Goal: Information Seeking & Learning: Learn about a topic

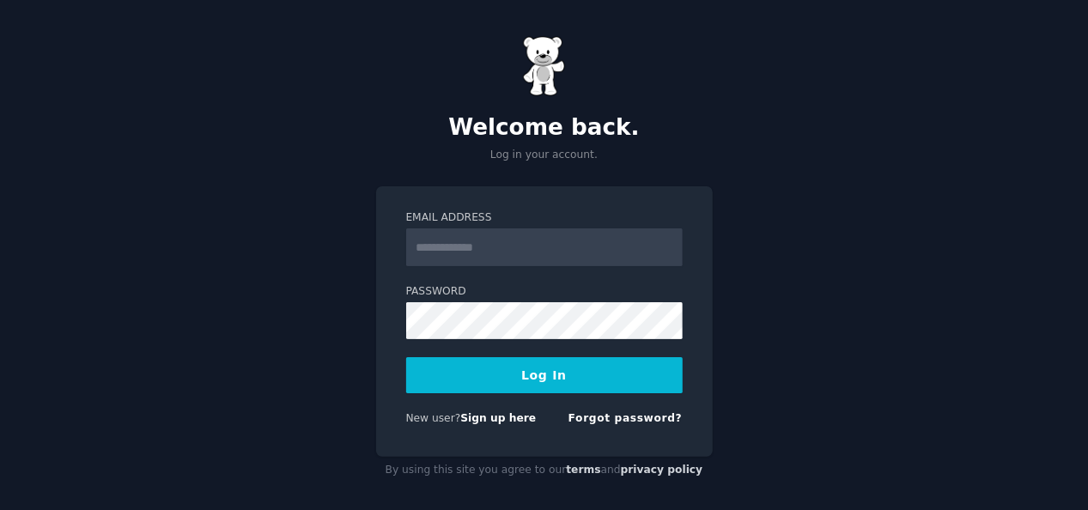
click at [606, 255] on input "Email Address" at bounding box center [544, 248] width 277 height 38
click at [625, 237] on input "**********" at bounding box center [544, 248] width 277 height 38
type input "**********"
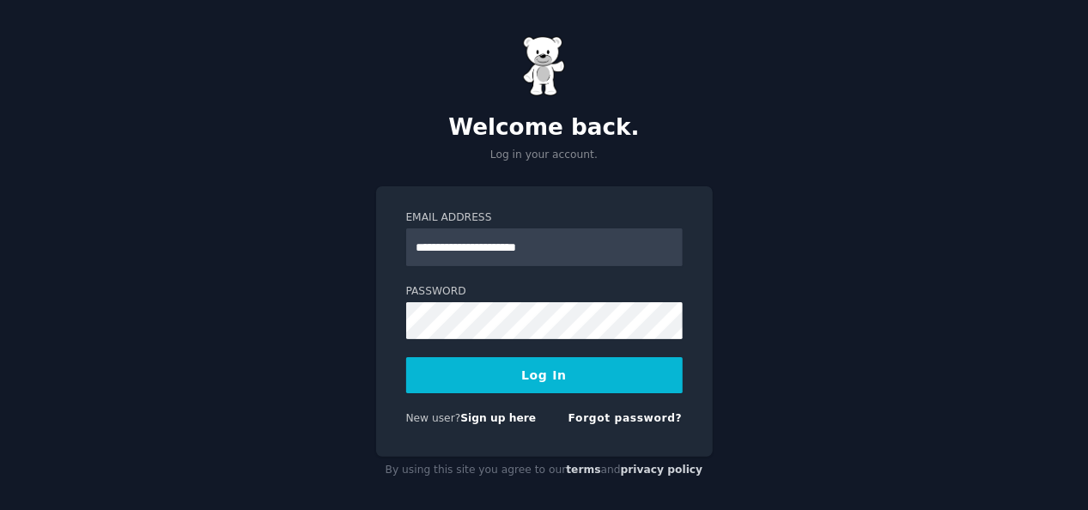
click at [538, 374] on button "Log In" at bounding box center [544, 375] width 277 height 36
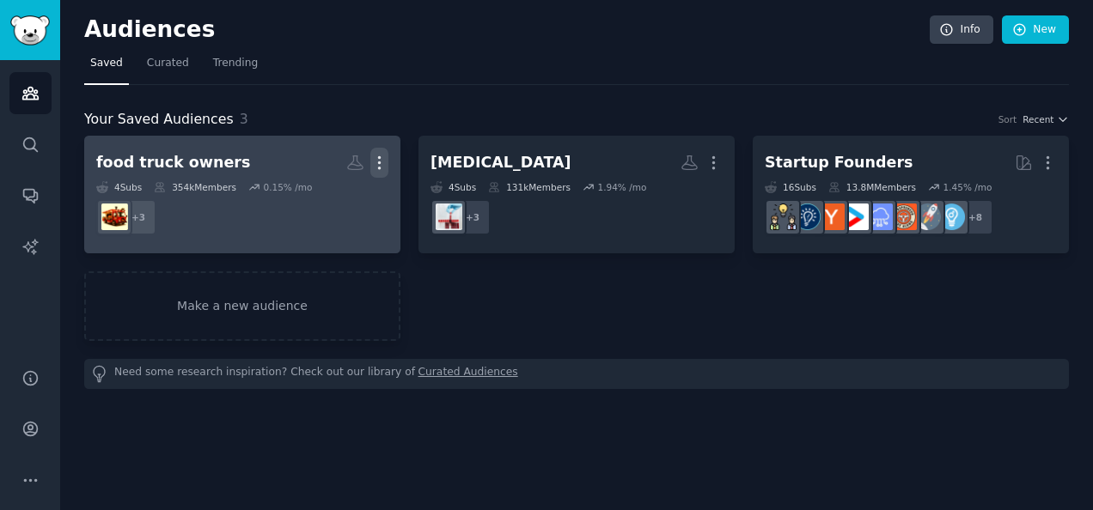
click at [381, 165] on icon "button" at bounding box center [379, 163] width 18 height 18
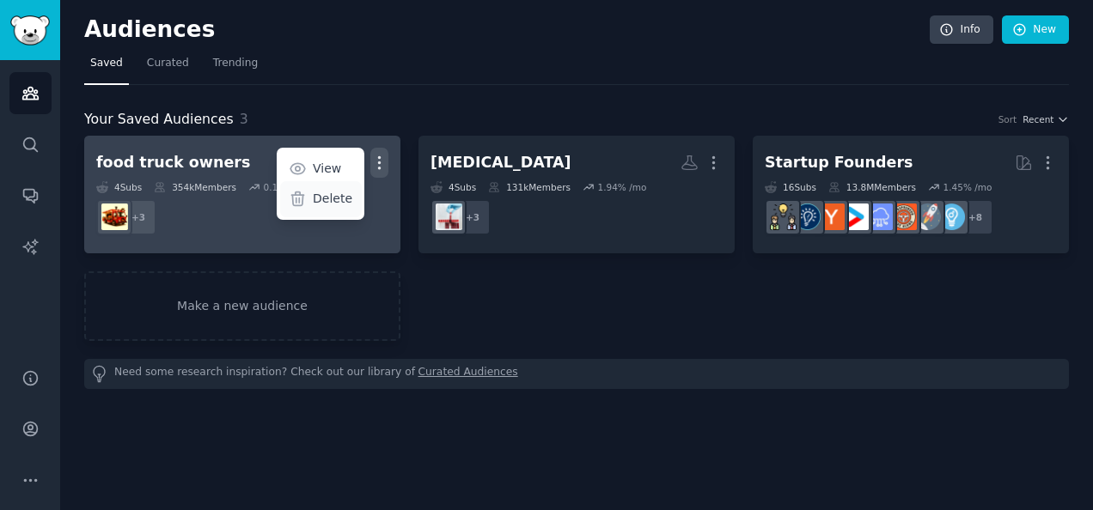
click at [337, 198] on p "Delete" at bounding box center [333, 199] width 40 height 18
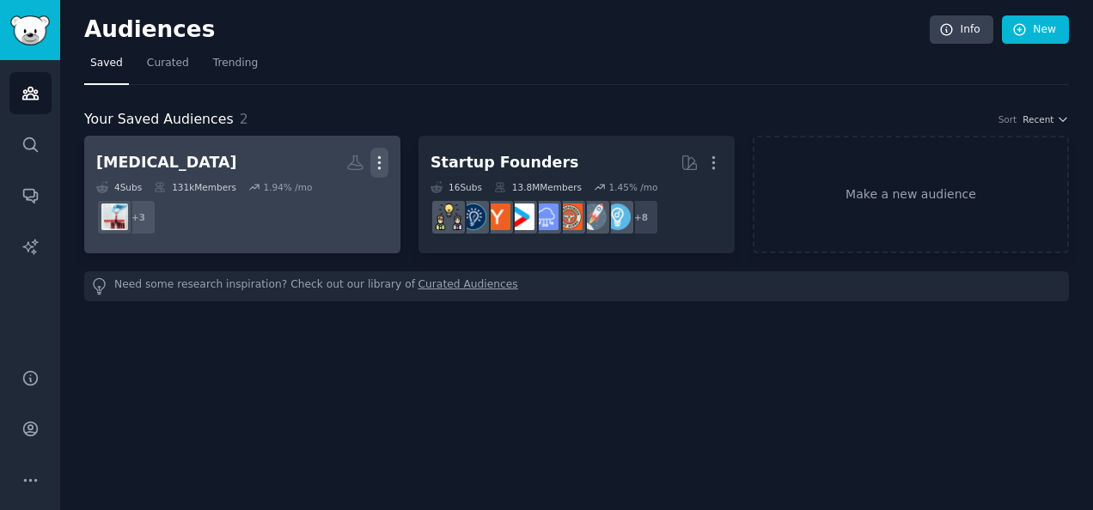
click at [381, 157] on icon "button" at bounding box center [379, 163] width 18 height 18
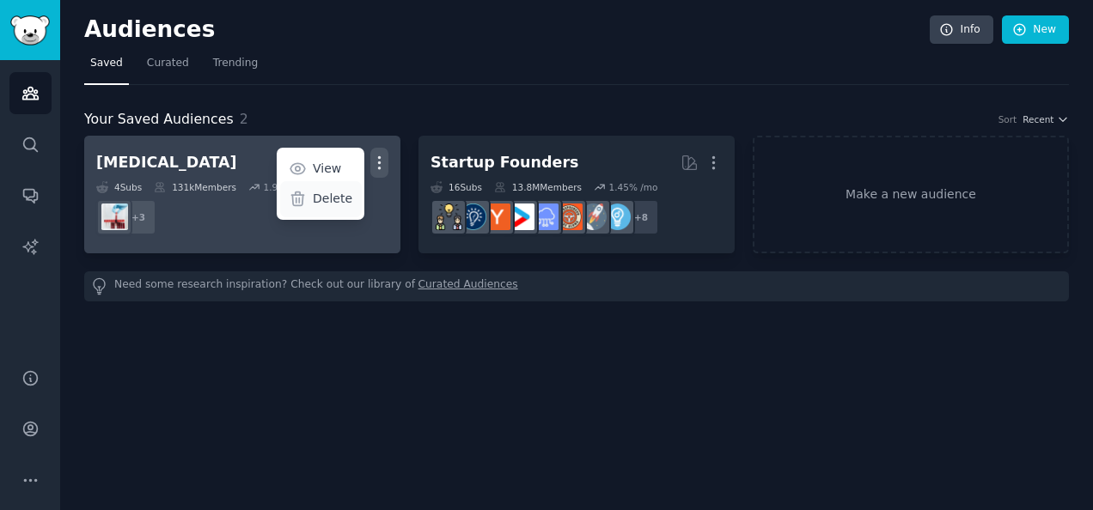
click at [334, 204] on p "Delete" at bounding box center [333, 199] width 40 height 18
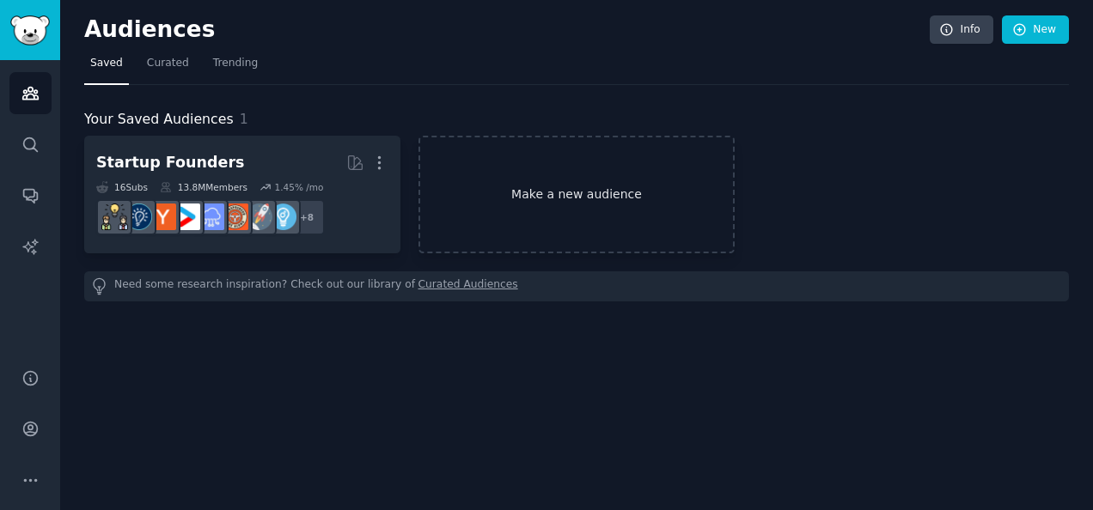
click at [573, 190] on link "Make a new audience" at bounding box center [576, 195] width 316 height 118
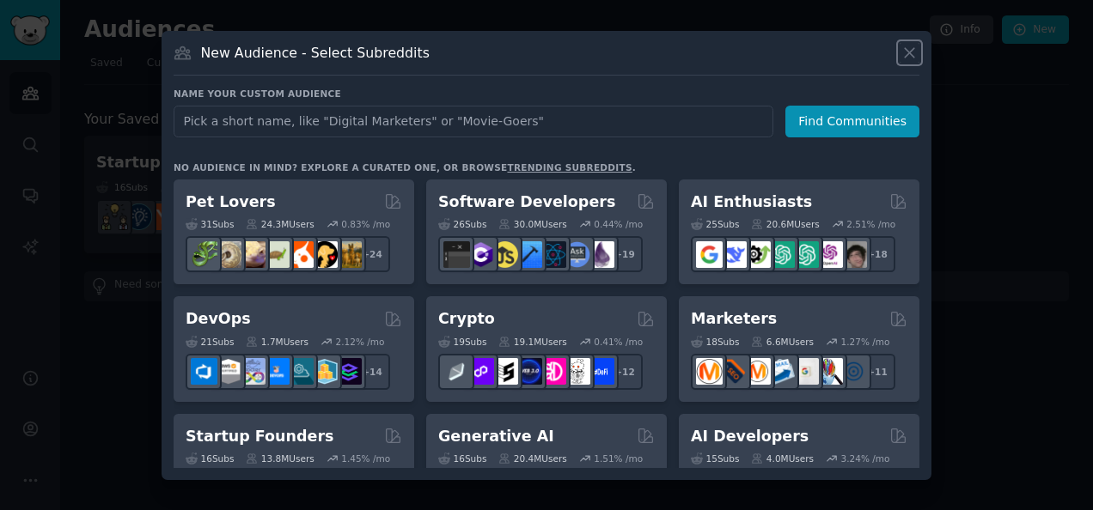
click at [907, 47] on icon at bounding box center [909, 53] width 18 height 18
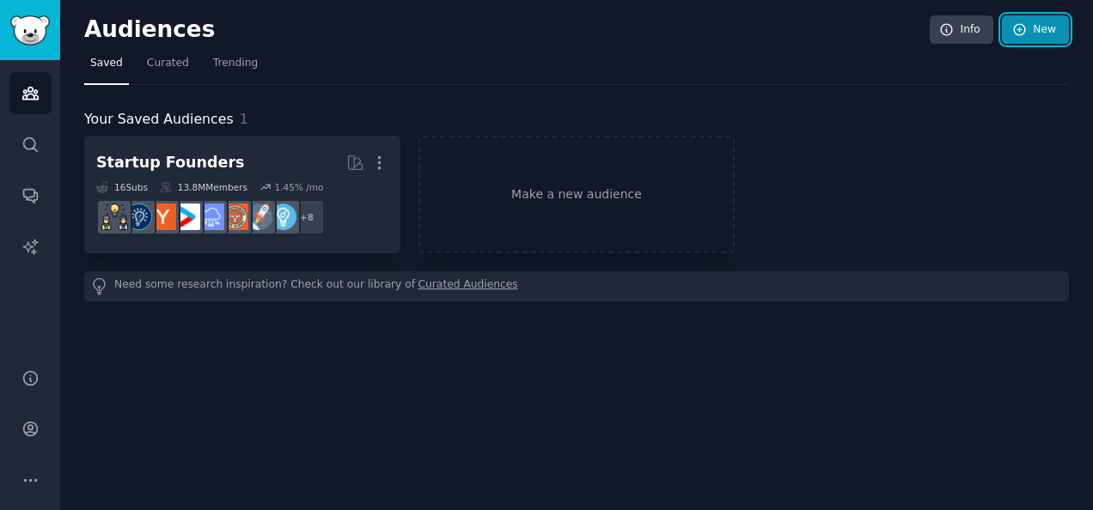
click at [1041, 25] on link "New" at bounding box center [1035, 29] width 67 height 29
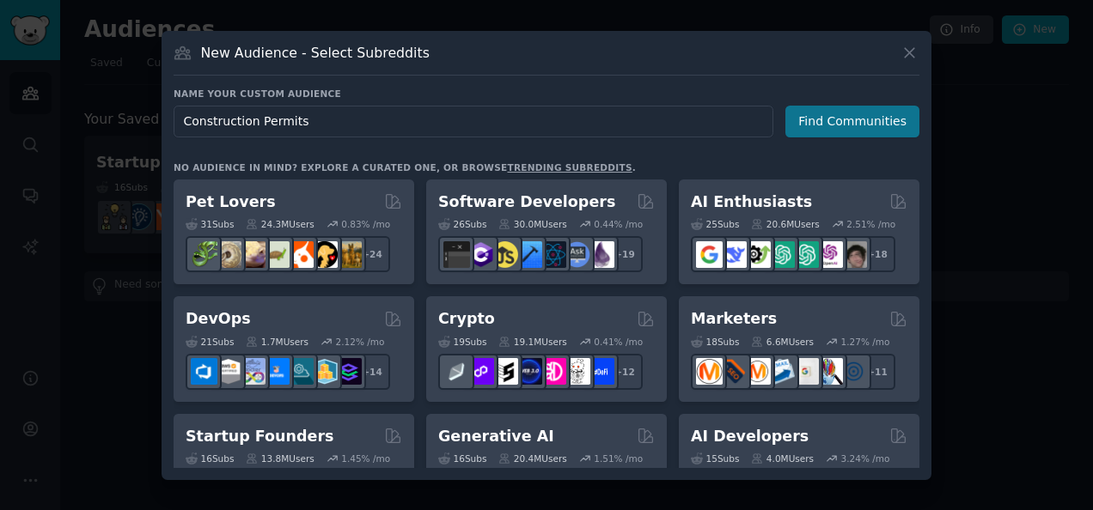
type input "Construction Permits"
click at [840, 121] on button "Find Communities" at bounding box center [852, 122] width 134 height 32
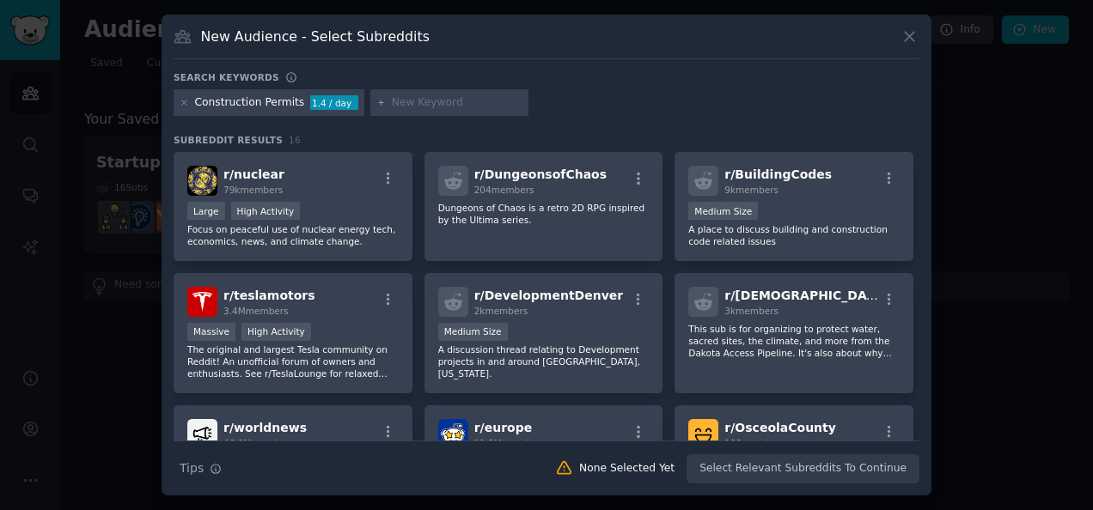
click at [435, 101] on input "text" at bounding box center [457, 102] width 131 height 15
type input "o"
type input "construction"
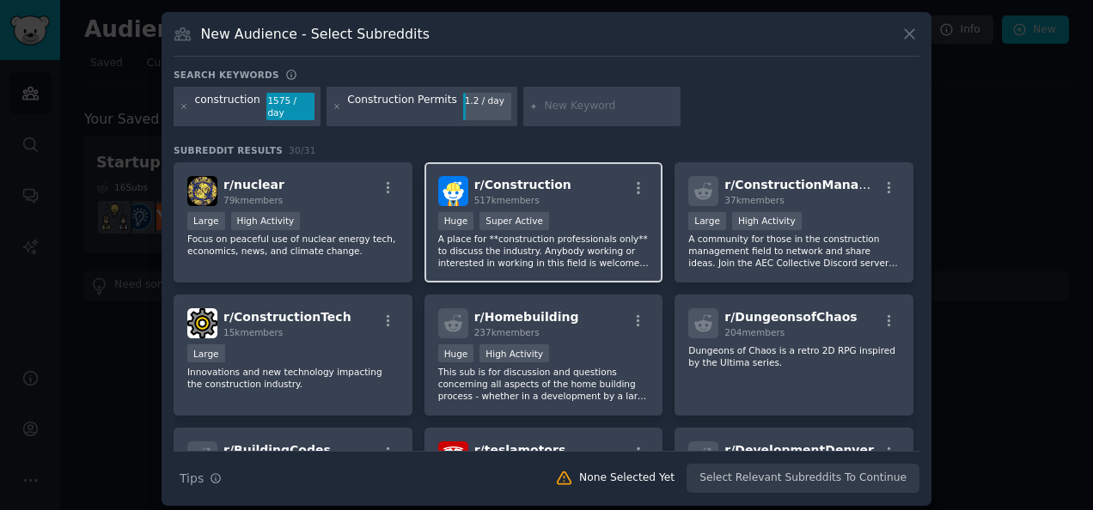
click at [573, 233] on p "A place for **construction professionals only** to discuss the industry. Anybod…" at bounding box center [543, 251] width 211 height 36
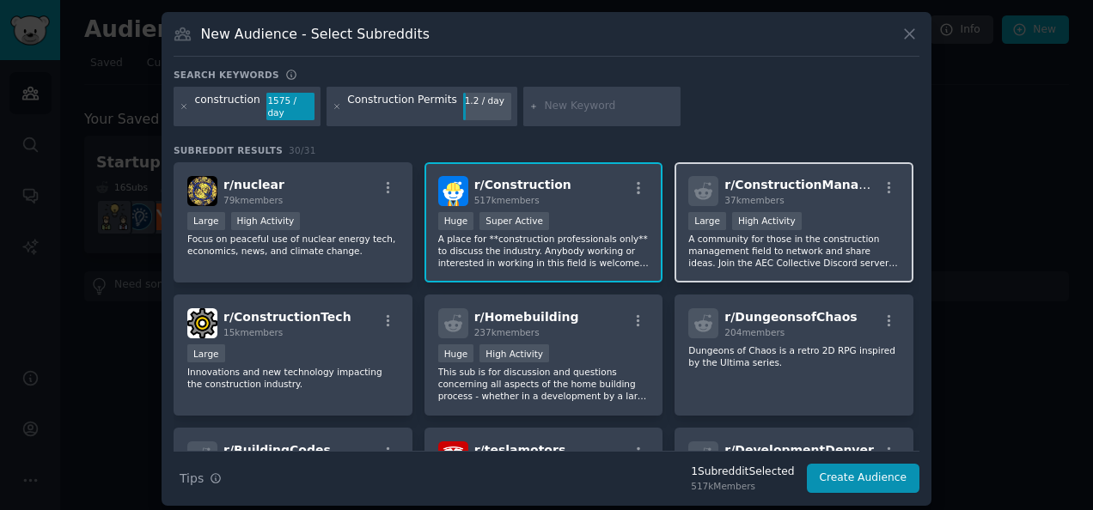
click at [840, 218] on div ">= 80th percentile for submissions / day Large High Activity" at bounding box center [793, 222] width 211 height 21
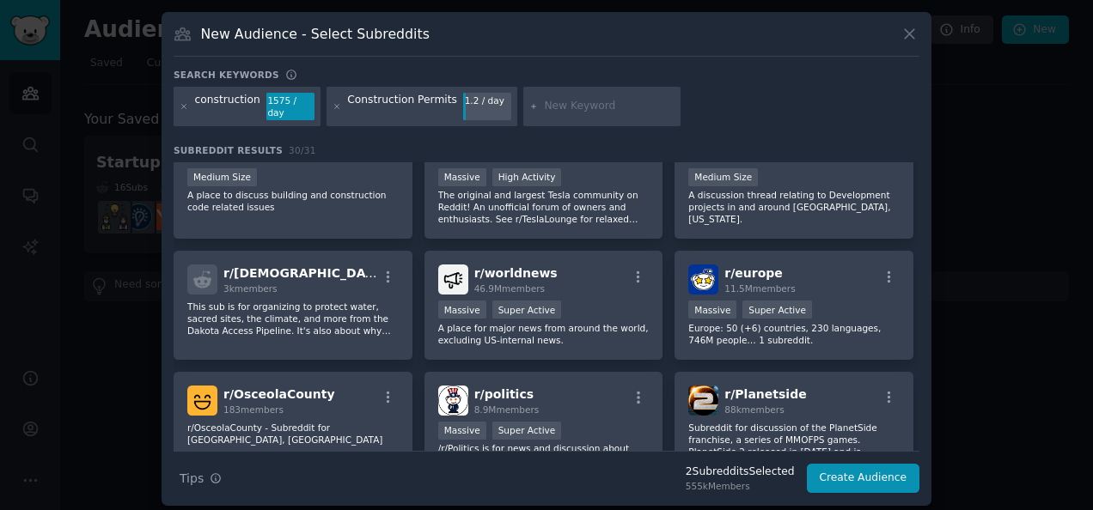
scroll to position [307, 0]
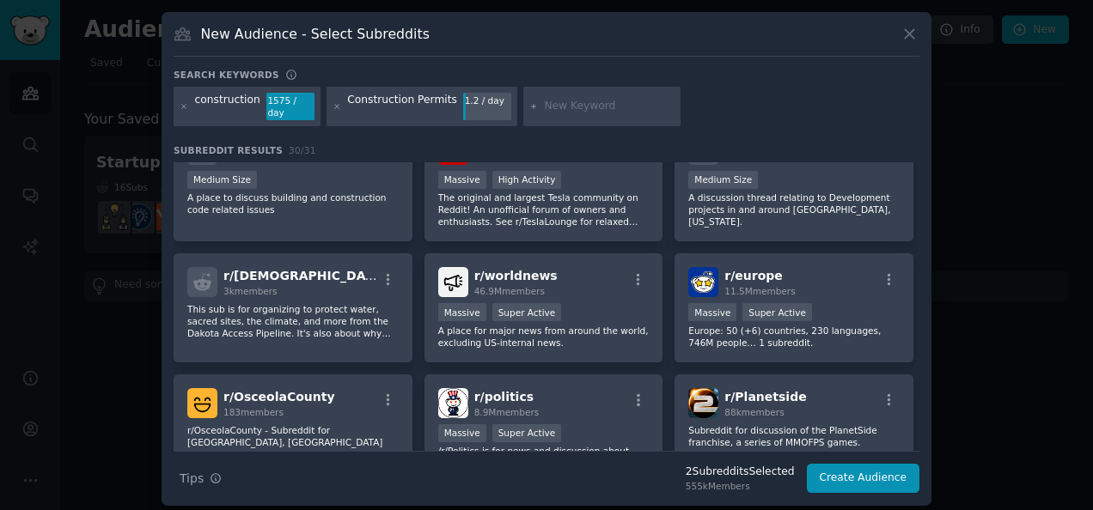
click at [572, 103] on input "text" at bounding box center [609, 106] width 131 height 15
type input "buildingtrades"
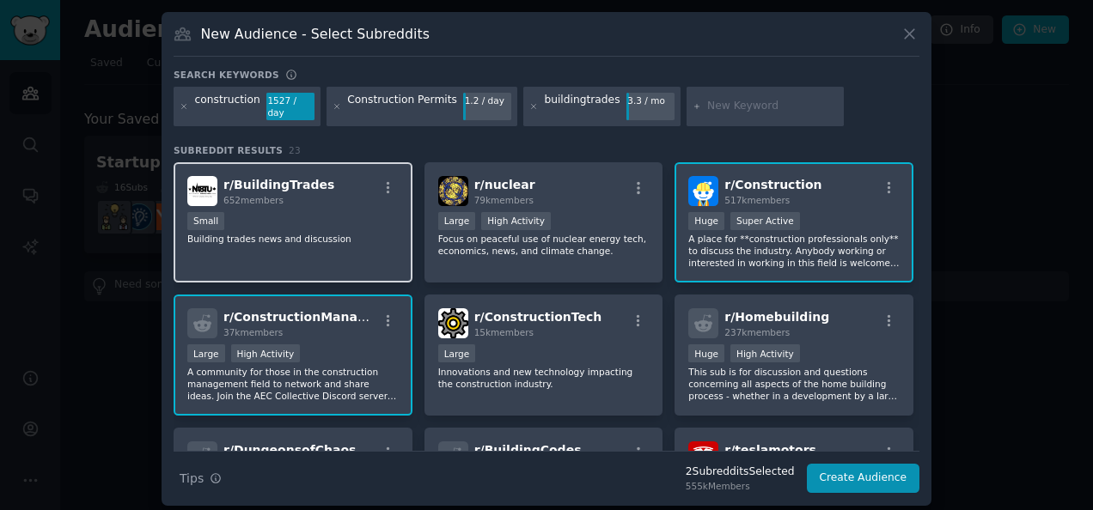
click at [296, 214] on div "Small" at bounding box center [292, 222] width 211 height 21
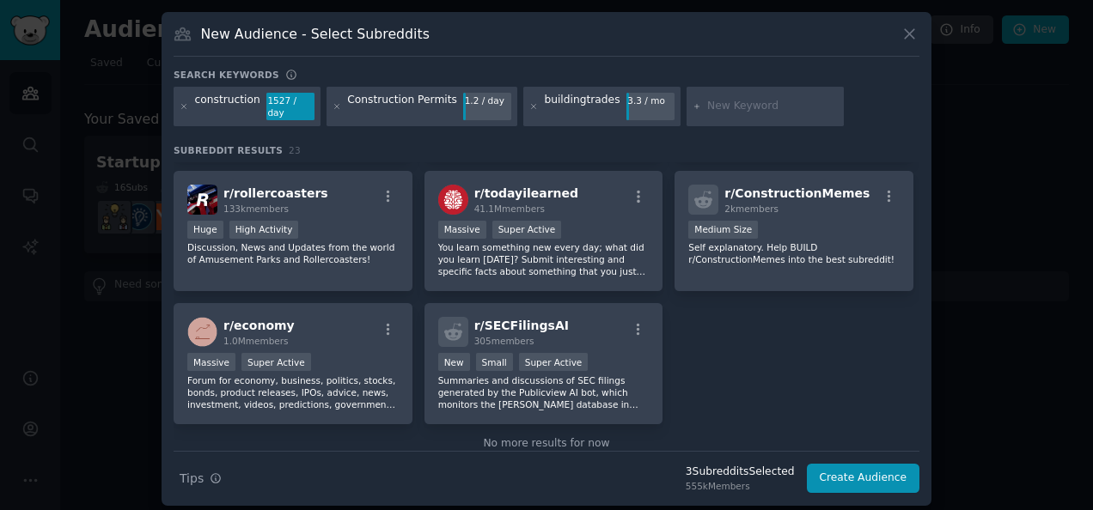
scroll to position [779, 0]
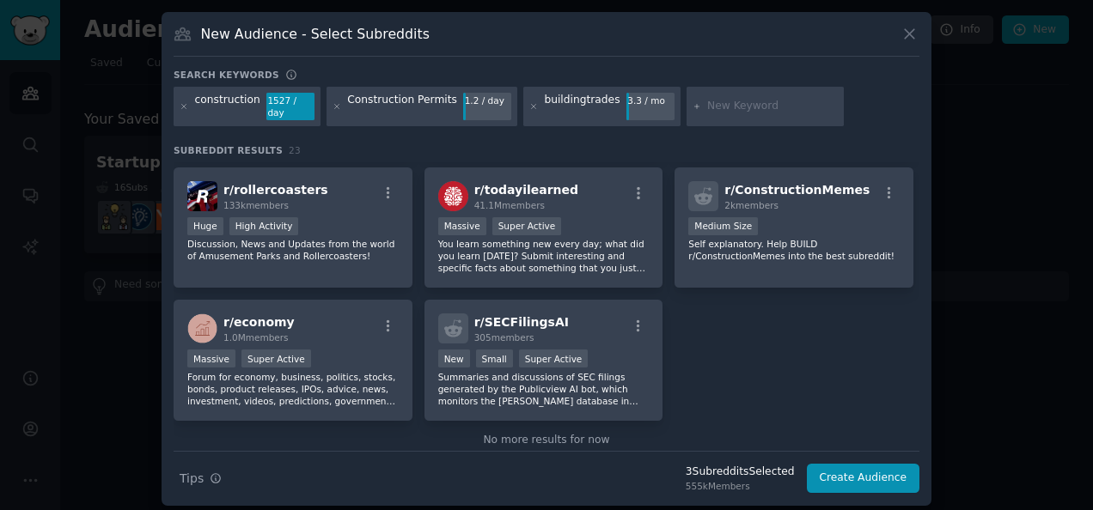
click at [722, 100] on input "text" at bounding box center [772, 106] width 131 height 15
type input "skilledtrades"
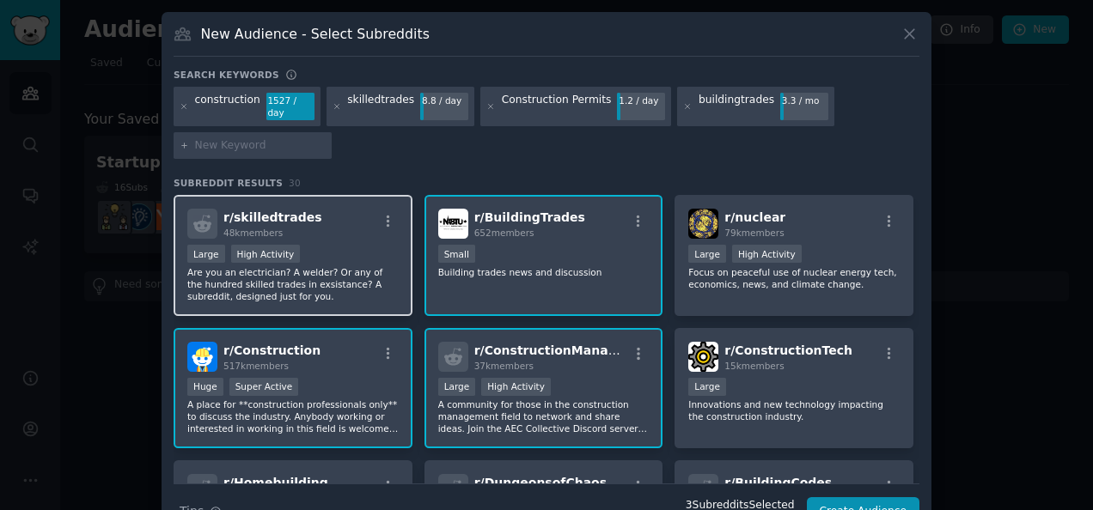
click at [333, 246] on div "Large High Activity" at bounding box center [292, 255] width 211 height 21
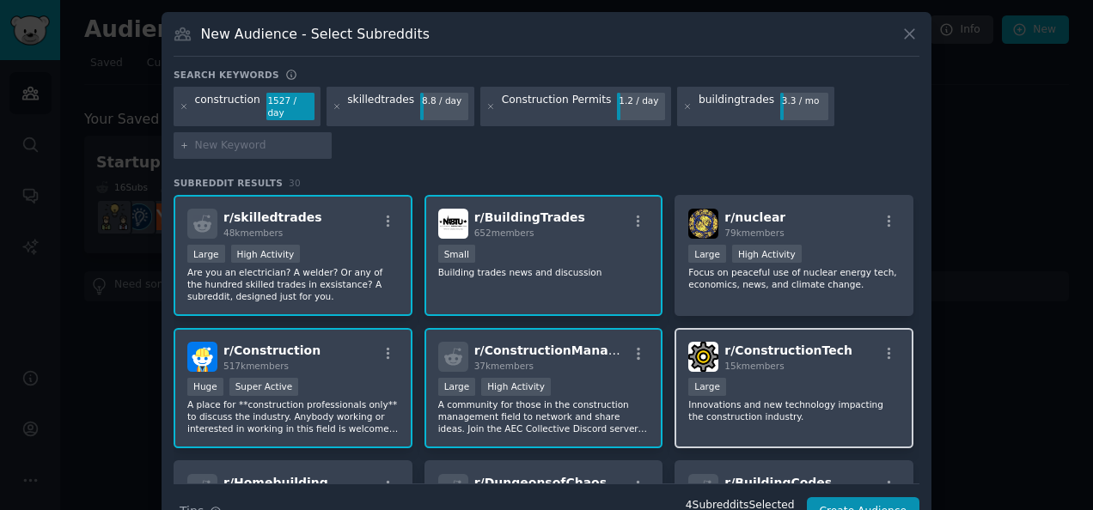
click at [776, 378] on div "Large" at bounding box center [793, 388] width 211 height 21
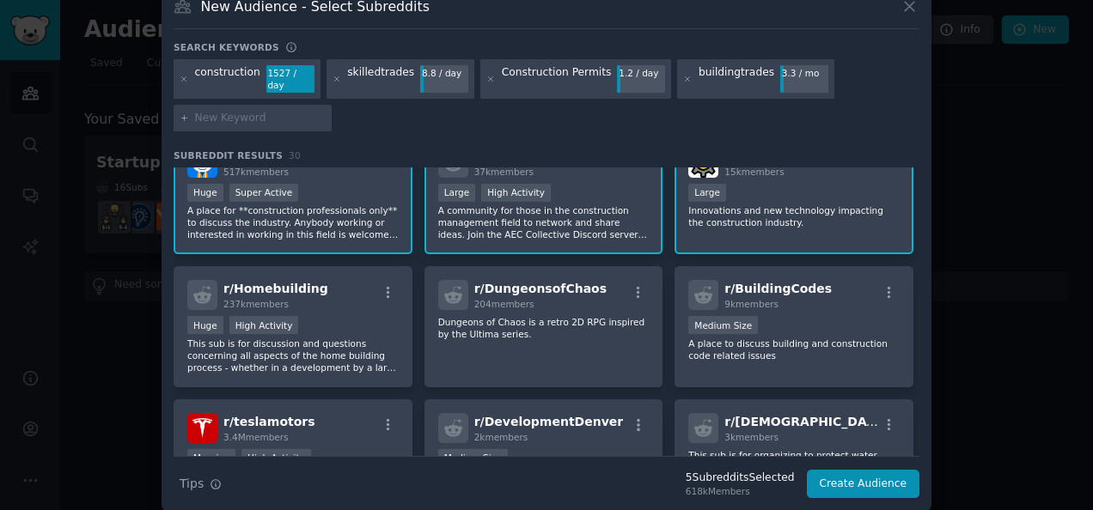
scroll to position [168, 0]
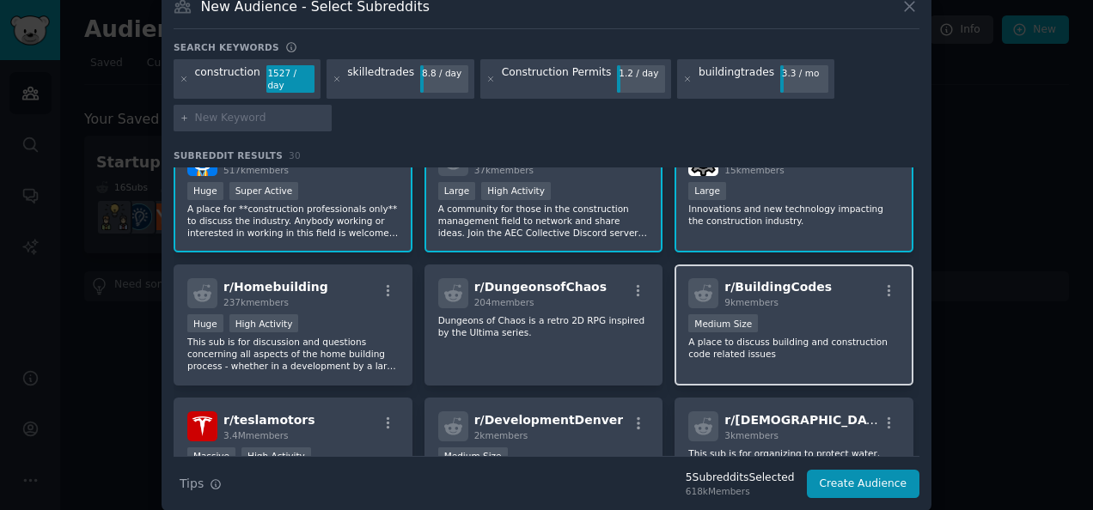
click at [782, 314] on div "Medium Size" at bounding box center [793, 324] width 211 height 21
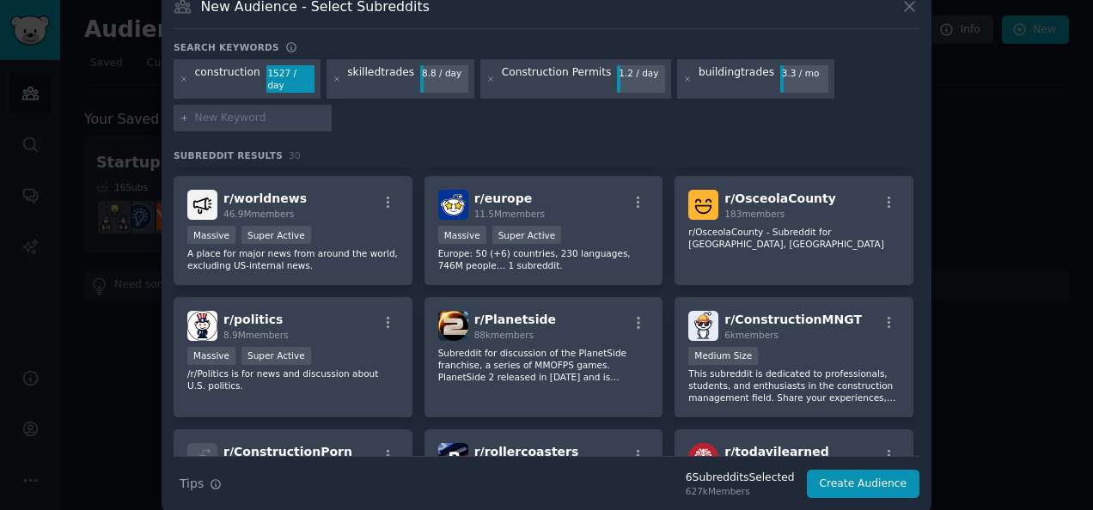
scroll to position [523, 0]
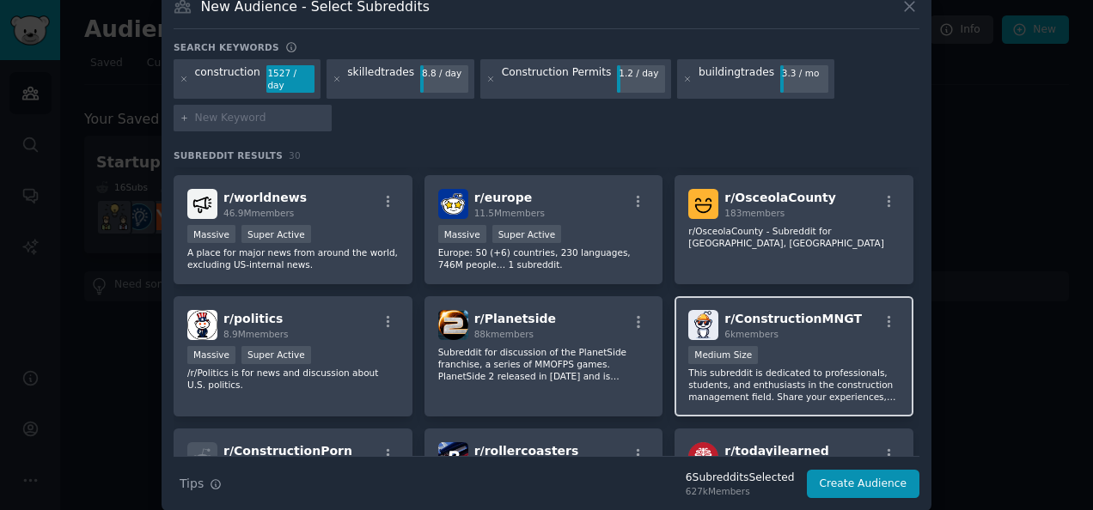
click at [787, 367] on p "This subreddit is dedicated to professionals, students, and enthusiasts in the …" at bounding box center [793, 385] width 211 height 36
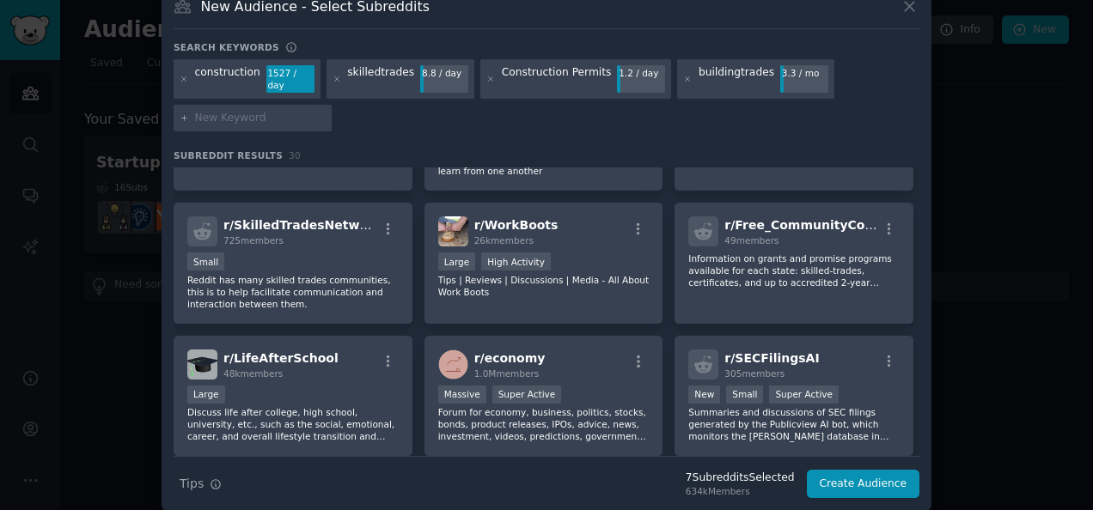
scroll to position [1075, 0]
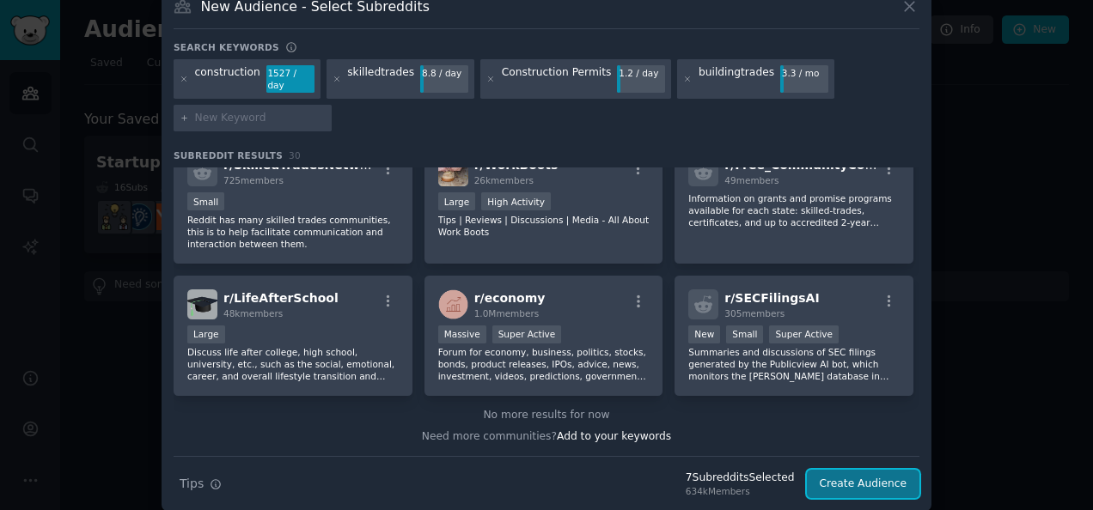
click at [863, 470] on button "Create Audience" at bounding box center [863, 484] width 113 height 29
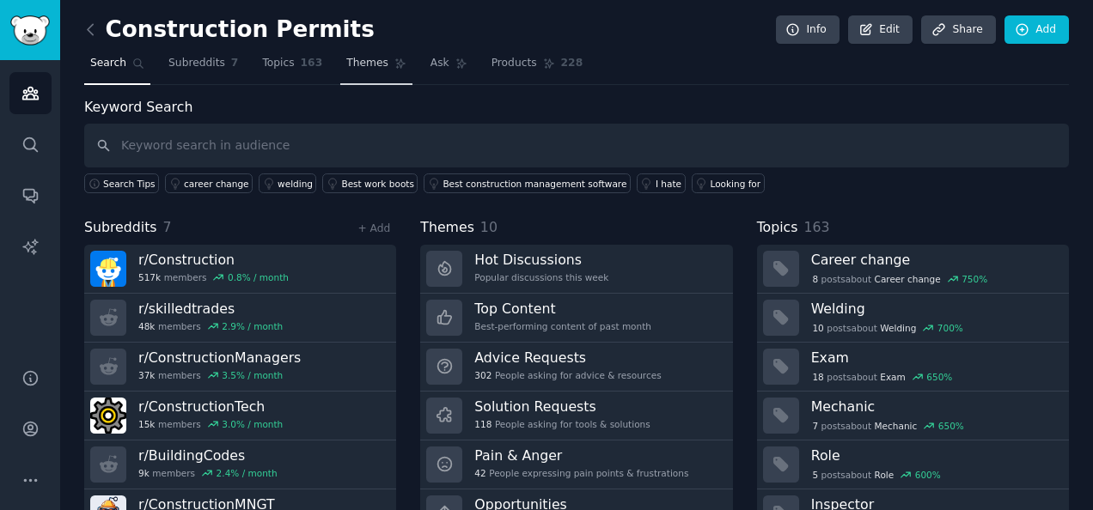
click at [346, 64] on span "Themes" at bounding box center [367, 63] width 42 height 15
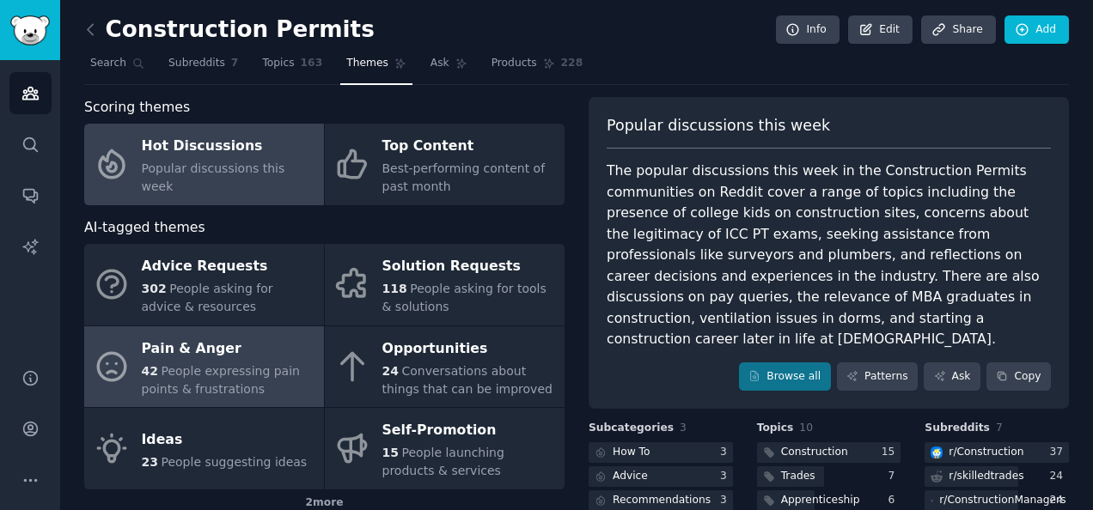
click at [256, 356] on div "Pain & Anger" at bounding box center [229, 348] width 174 height 27
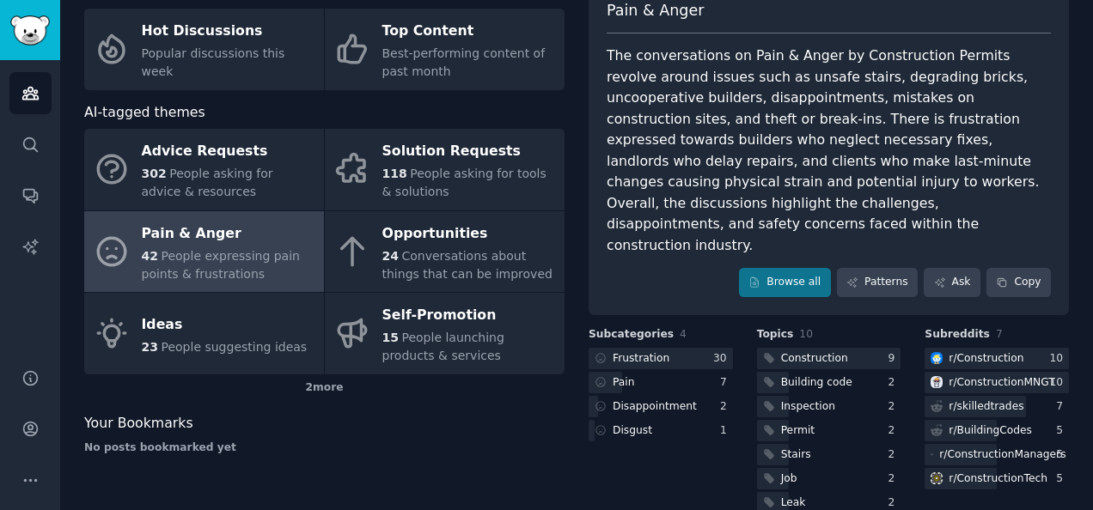
scroll to position [116, 0]
click at [881, 267] on link "Patterns" at bounding box center [877, 281] width 81 height 29
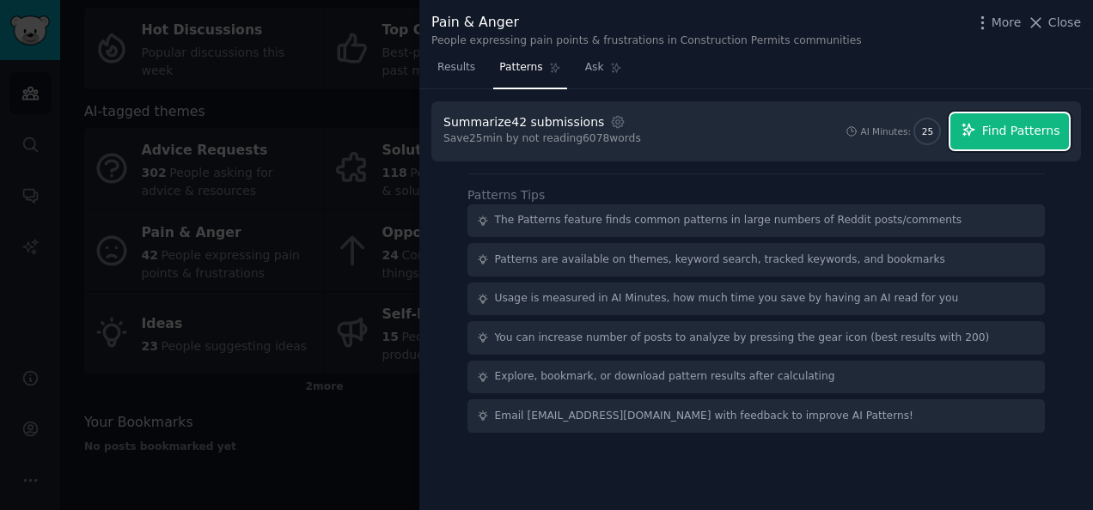
click at [1002, 122] on span "Find Patterns" at bounding box center [1021, 131] width 78 height 18
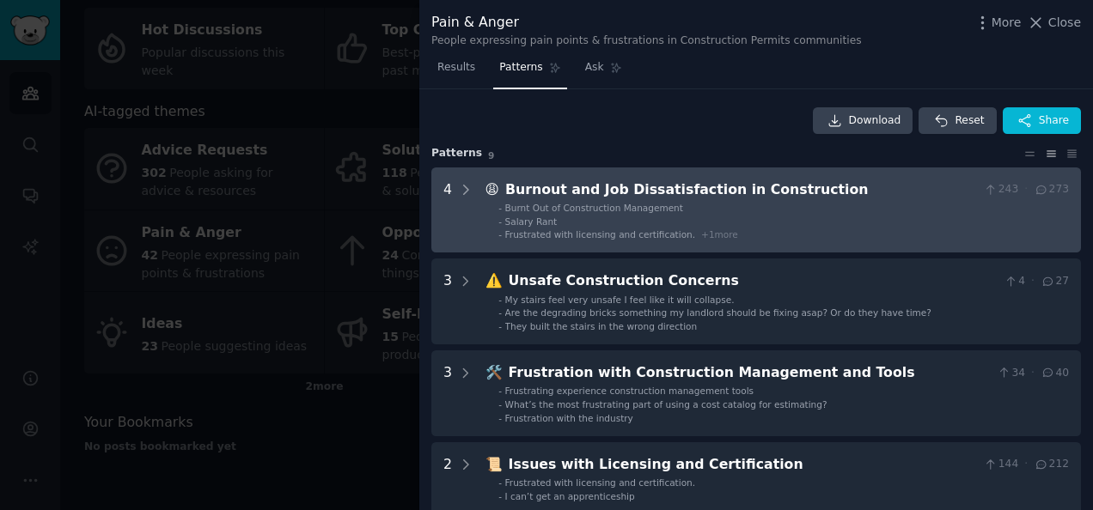
click at [701, 232] on span "+ 1 more" at bounding box center [719, 234] width 37 height 10
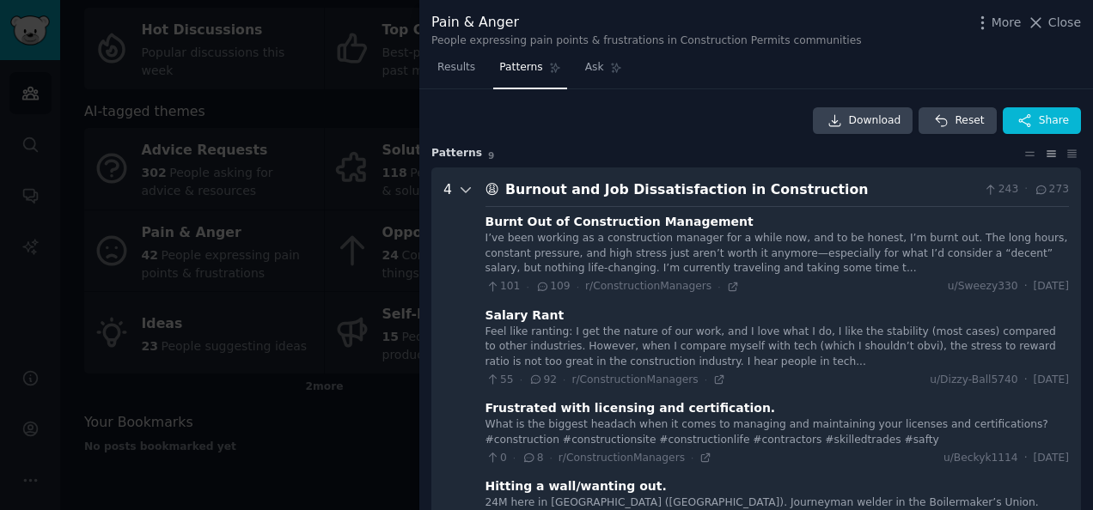
click at [466, 190] on icon at bounding box center [465, 190] width 9 height 4
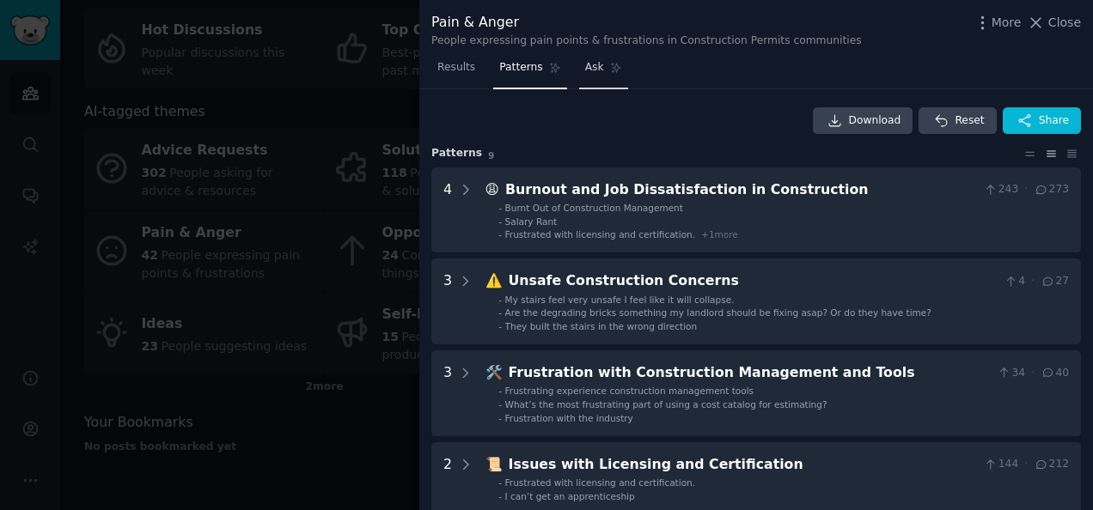
click at [585, 67] on span "Ask" at bounding box center [594, 67] width 19 height 15
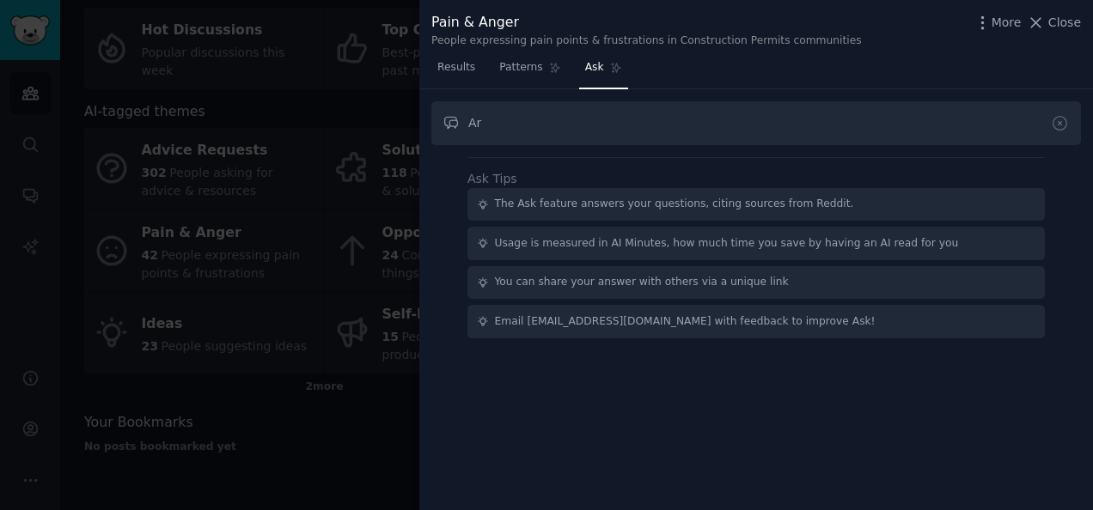
type input "A"
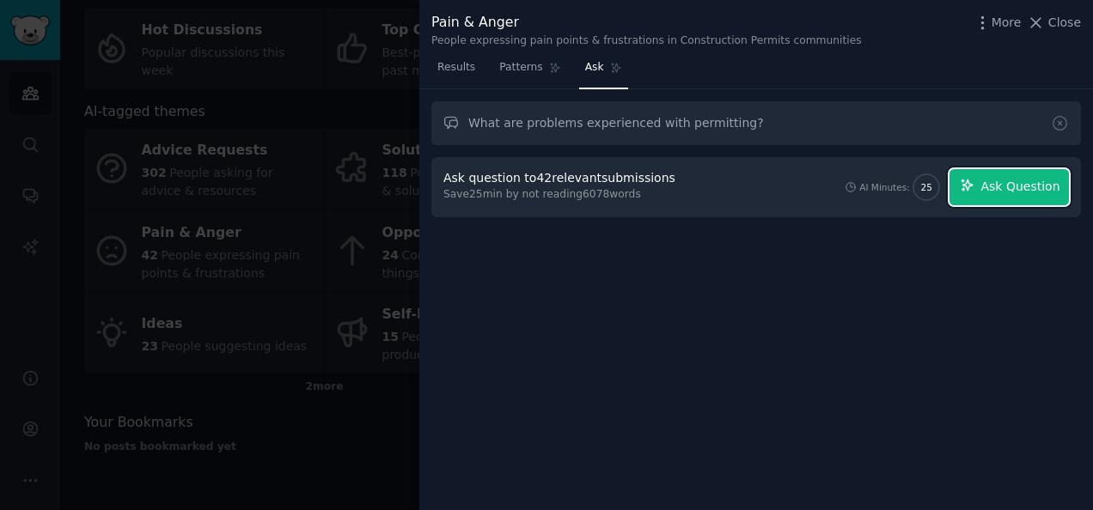
click at [1009, 184] on span "Ask Question" at bounding box center [1019, 187] width 79 height 18
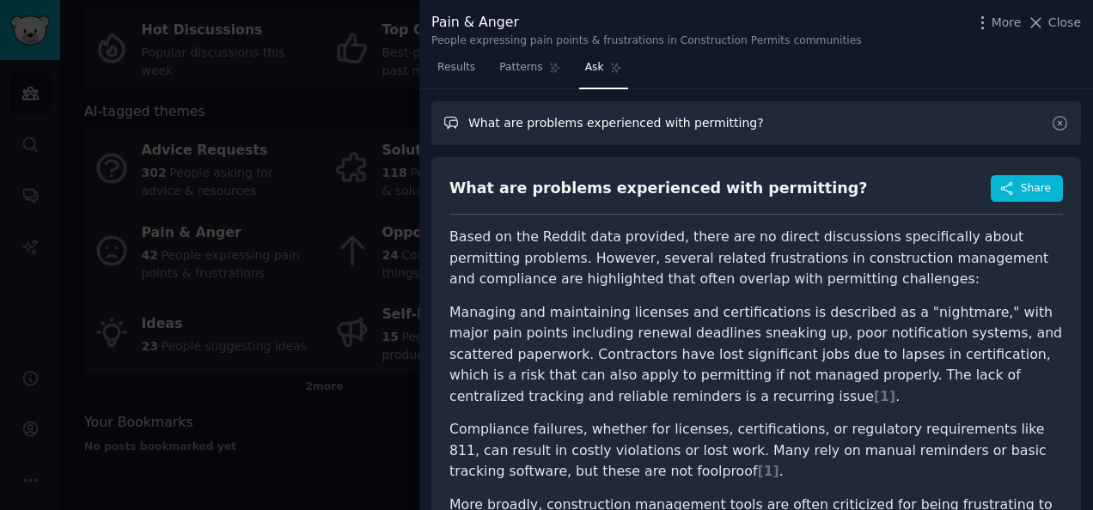
click at [723, 120] on input "What are problems experienced with permitting?" at bounding box center [755, 123] width 649 height 44
click at [503, 126] on input "What are problems experienced with permitting?" at bounding box center [755, 123] width 649 height 44
click at [723, 125] on input "Are there problems experienced with permitting?" at bounding box center [755, 123] width 649 height 44
type input "Are there problems experienced with permitting delays?"
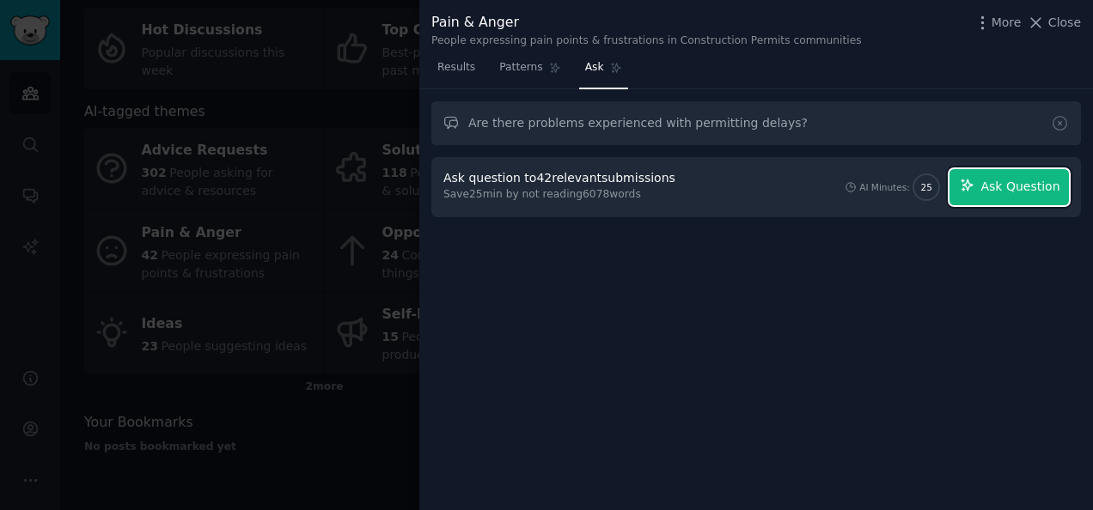
click at [999, 186] on span "Ask Question" at bounding box center [1019, 187] width 79 height 18
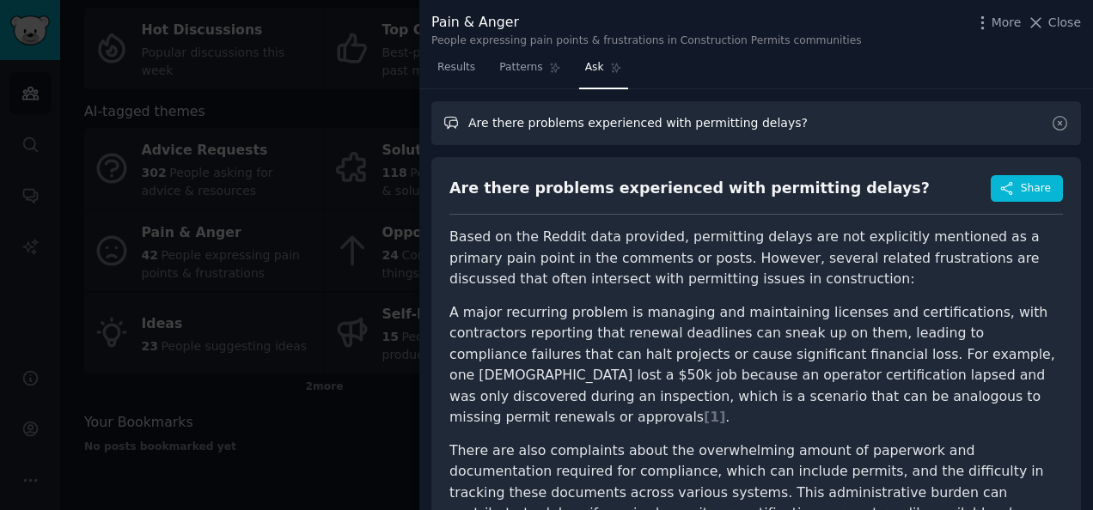
drag, startPoint x: 787, startPoint y: 121, endPoint x: 469, endPoint y: 119, distance: 317.9
click at [469, 119] on input "Are there problems experienced with permitting delays?" at bounding box center [755, 123] width 649 height 44
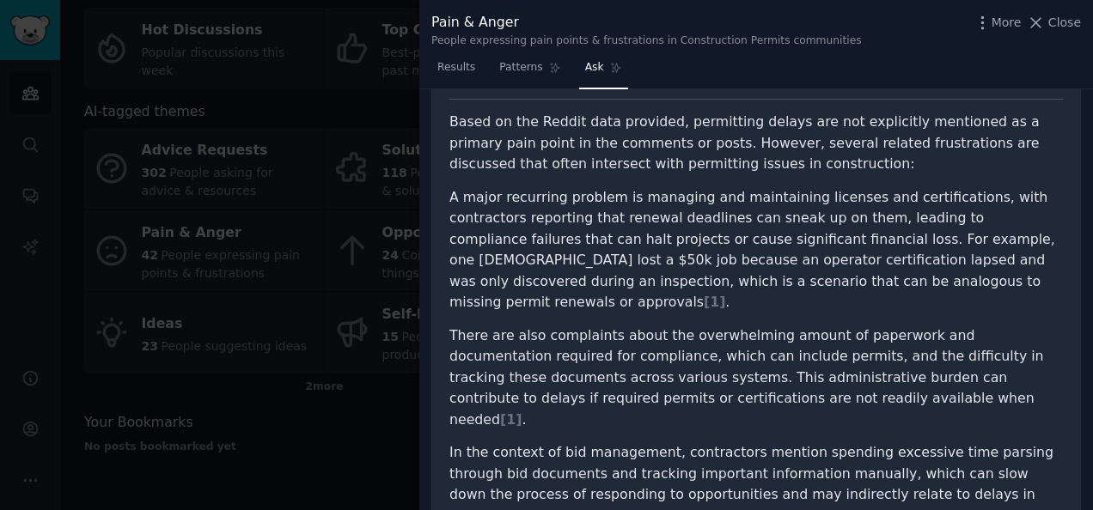
scroll to position [122, 0]
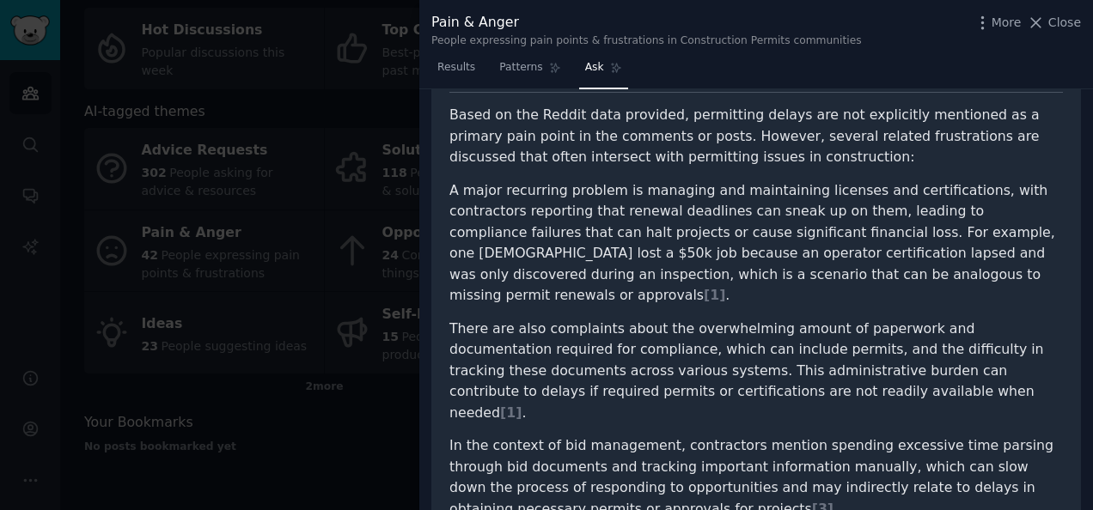
drag, startPoint x: 761, startPoint y: 365, endPoint x: 801, endPoint y: 377, distance: 41.3
click at [801, 377] on li "There are also complaints about the overwhelming amount of paperwork and docume…" at bounding box center [755, 372] width 613 height 106
click at [521, 405] on span "[ 1 ]" at bounding box center [510, 413] width 21 height 16
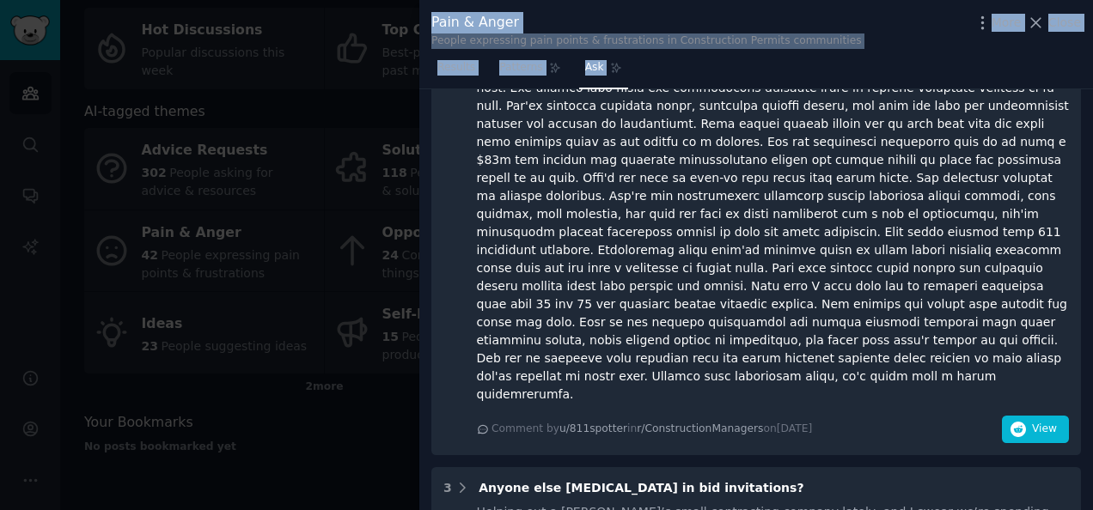
scroll to position [1002, 0]
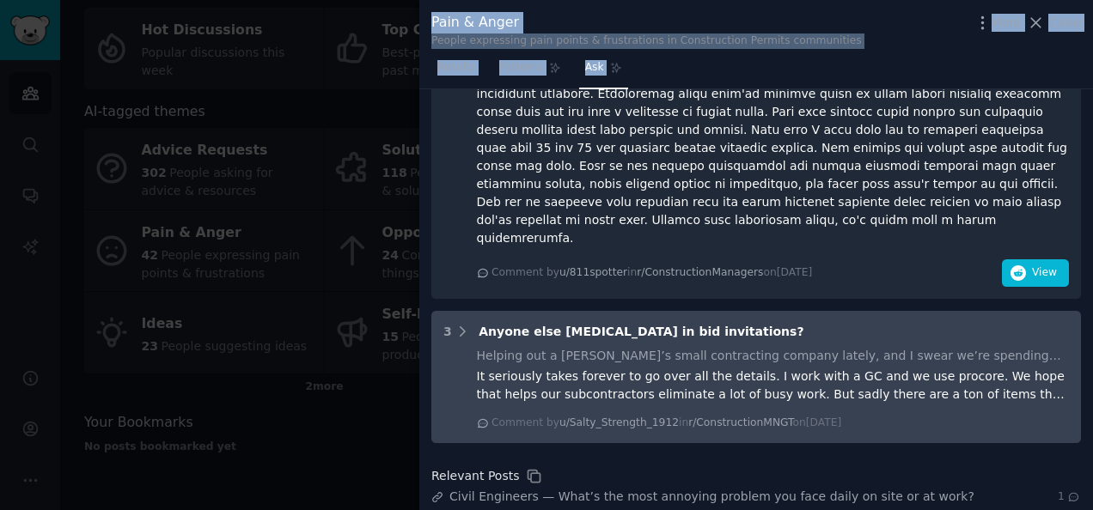
drag, startPoint x: 449, startPoint y: 103, endPoint x: 990, endPoint y: 277, distance: 568.6
copy div "Are there problems experienced with permitting delays? Share Based on the Reddi…"
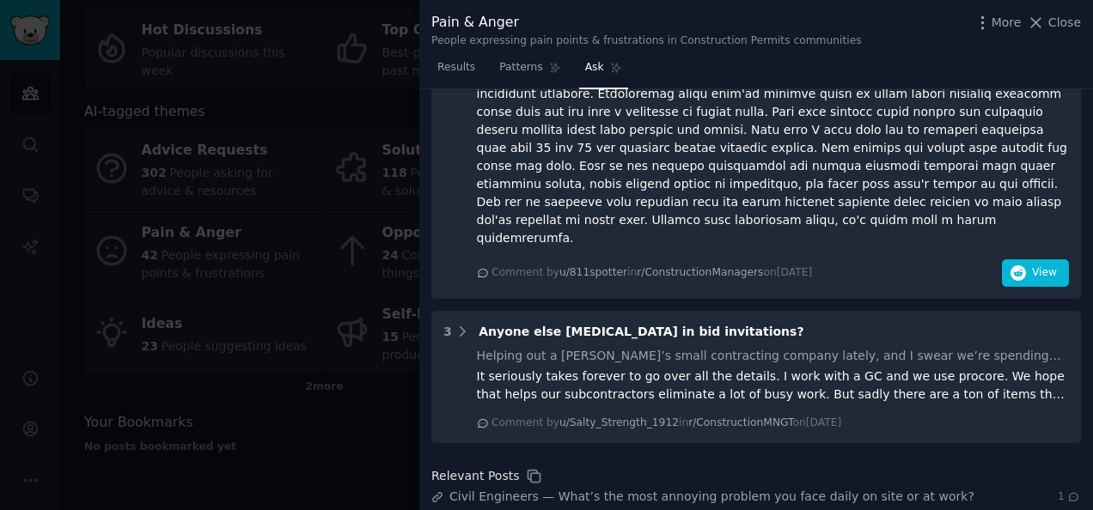
click at [919, 467] on div "Relevant Posts" at bounding box center [755, 476] width 649 height 18
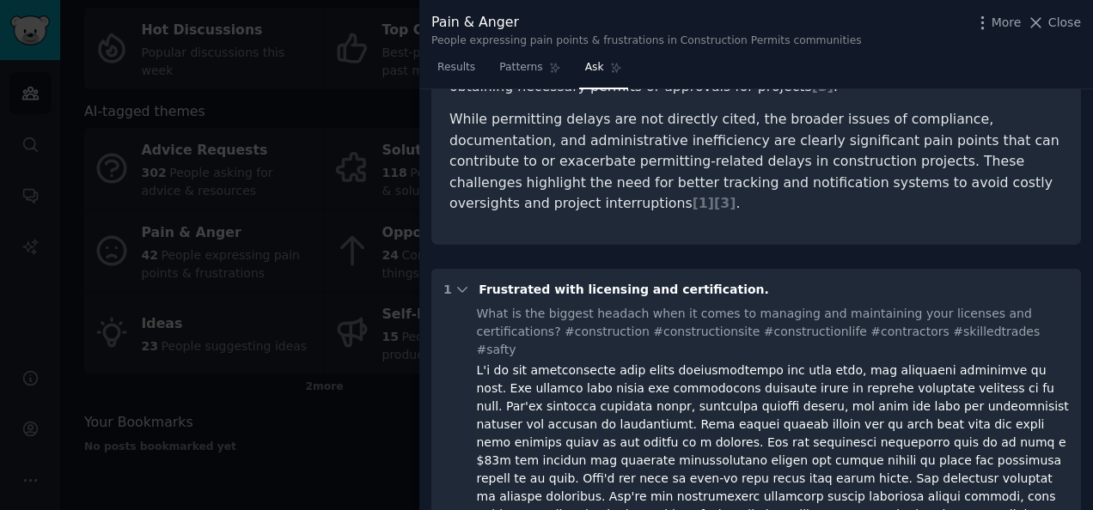
scroll to position [608, 0]
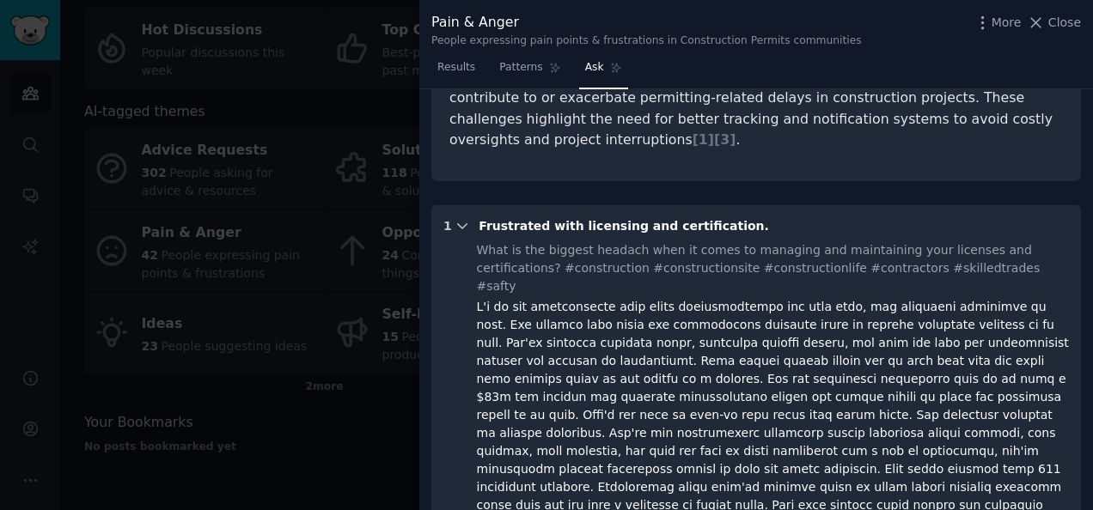
click at [460, 218] on icon at bounding box center [461, 225] width 15 height 15
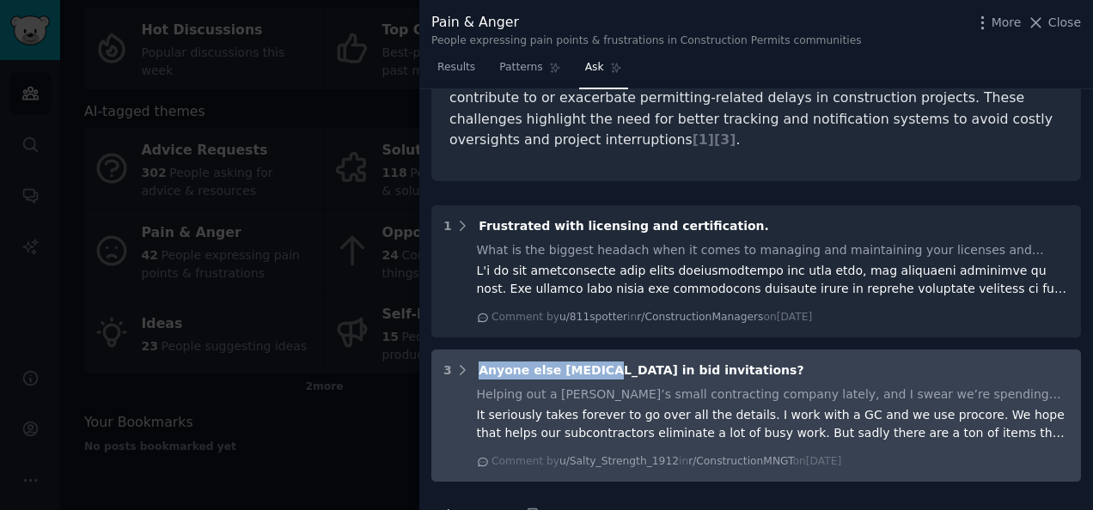
drag, startPoint x: 460, startPoint y: 300, endPoint x: 765, endPoint y: 323, distance: 305.0
click at [765, 350] on div "3 Anyone else drowning in bid invitations? Helping out a [PERSON_NAME]’s small …" at bounding box center [755, 416] width 649 height 132
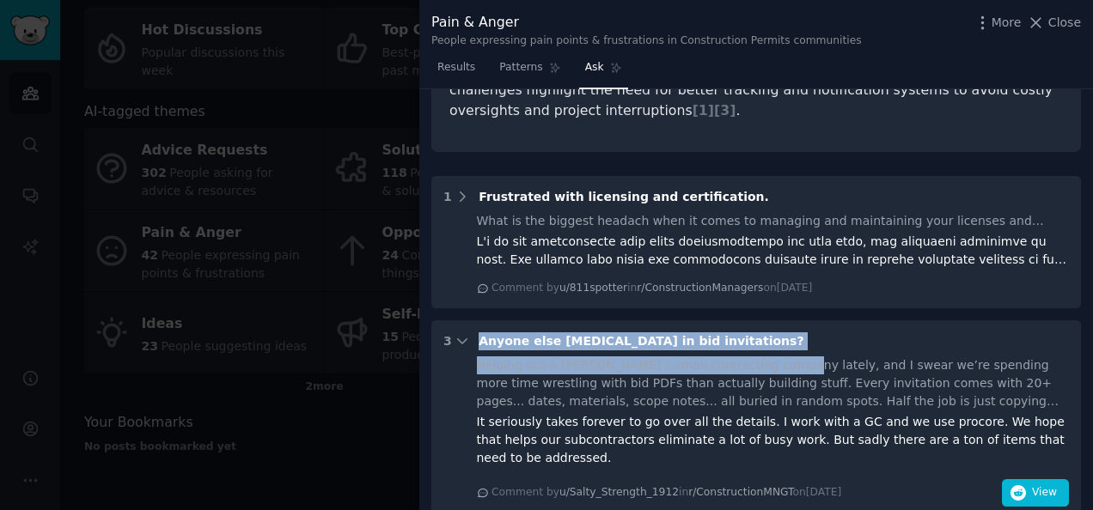
scroll to position [651, 0]
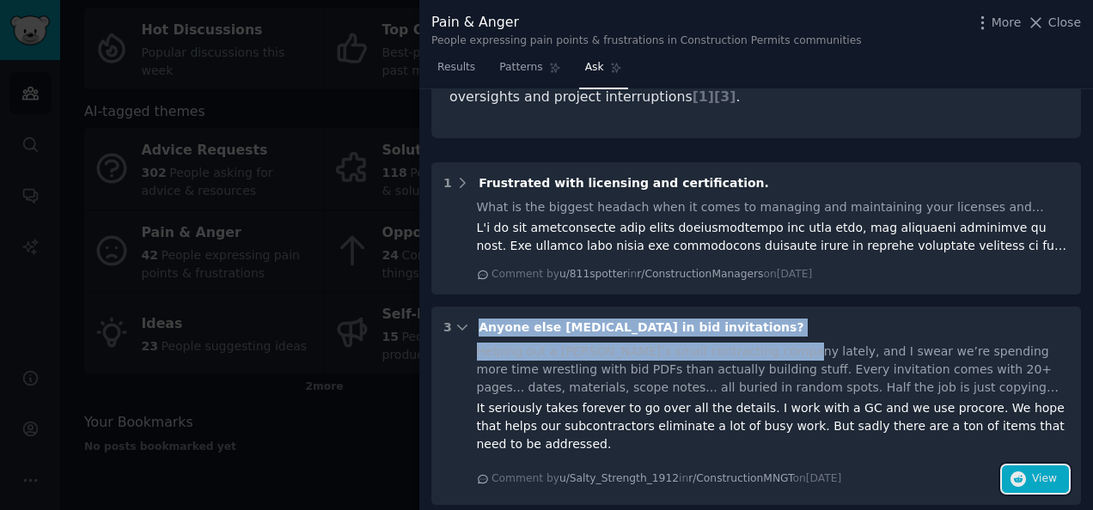
click at [1032, 472] on span "View" at bounding box center [1044, 479] width 25 height 15
click at [459, 320] on icon at bounding box center [461, 327] width 15 height 15
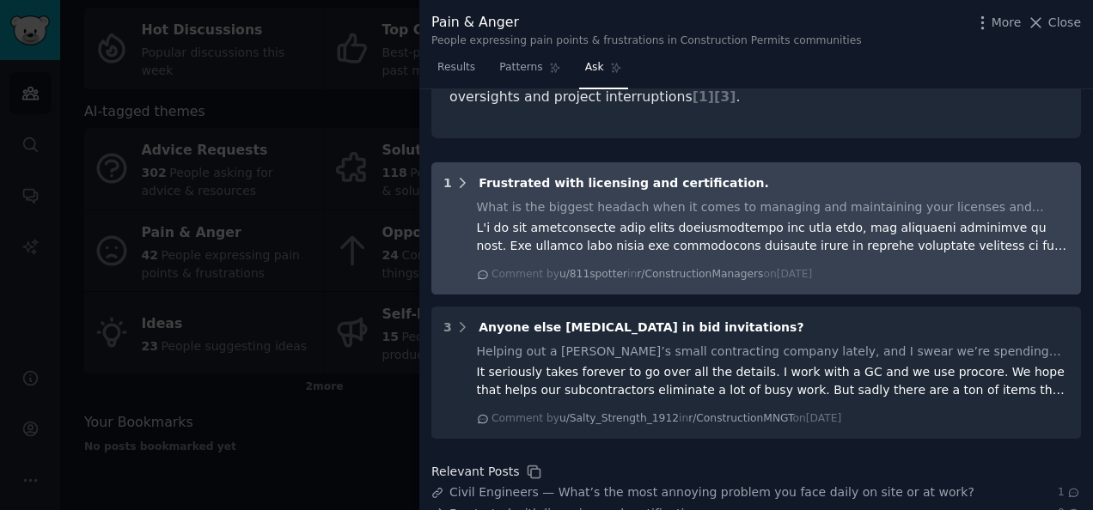
click at [458, 175] on icon at bounding box center [461, 182] width 15 height 15
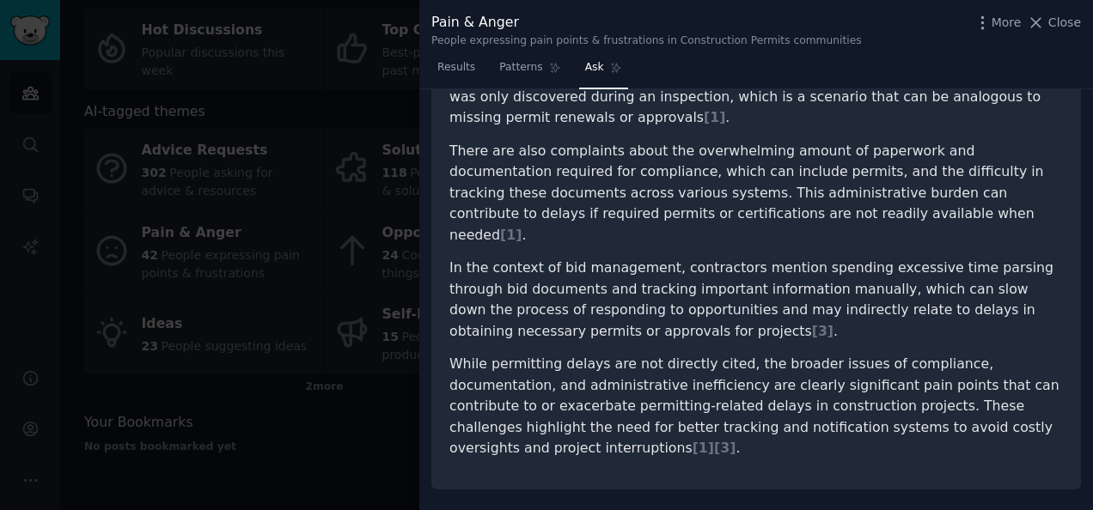
scroll to position [298, 0]
click at [521, 69] on span "Patterns" at bounding box center [520, 67] width 43 height 15
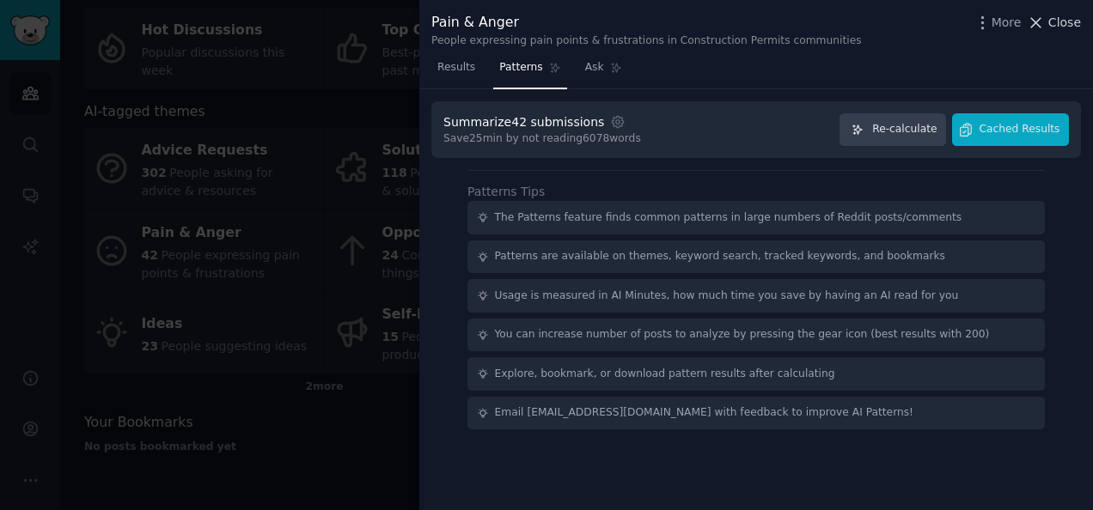
click at [1069, 27] on span "Close" at bounding box center [1064, 23] width 33 height 18
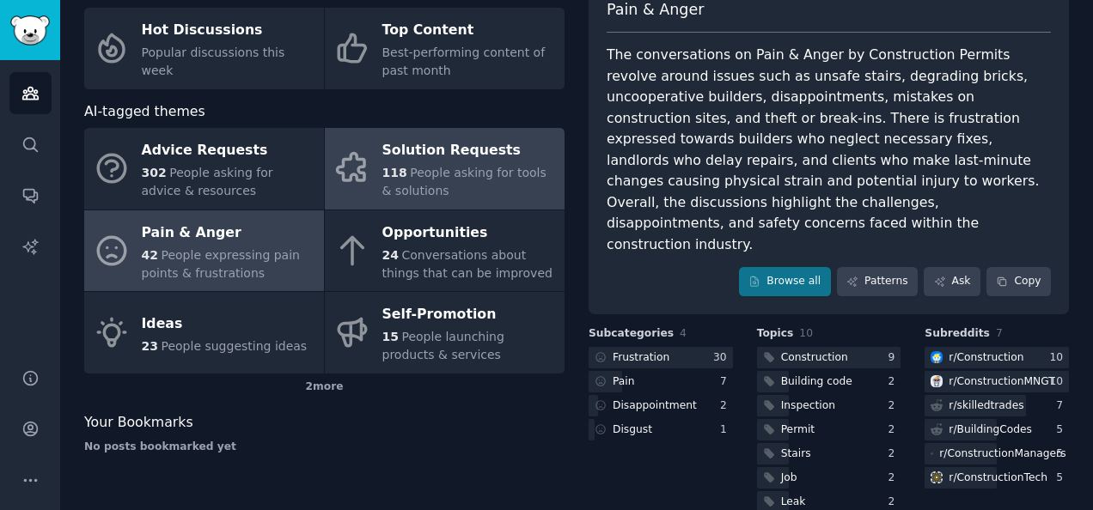
click at [457, 149] on div "Solution Requests" at bounding box center [469, 150] width 174 height 27
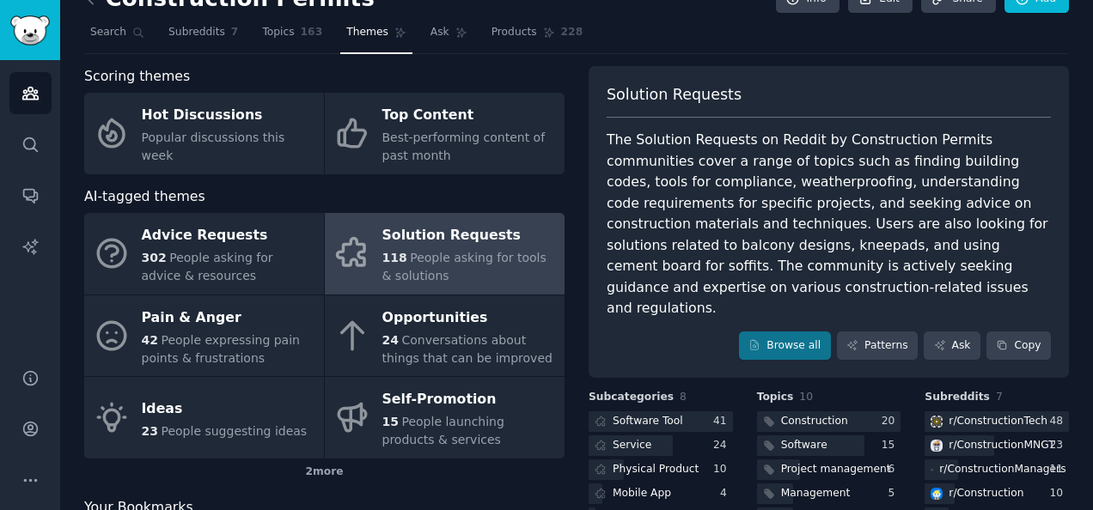
scroll to position [78, 0]
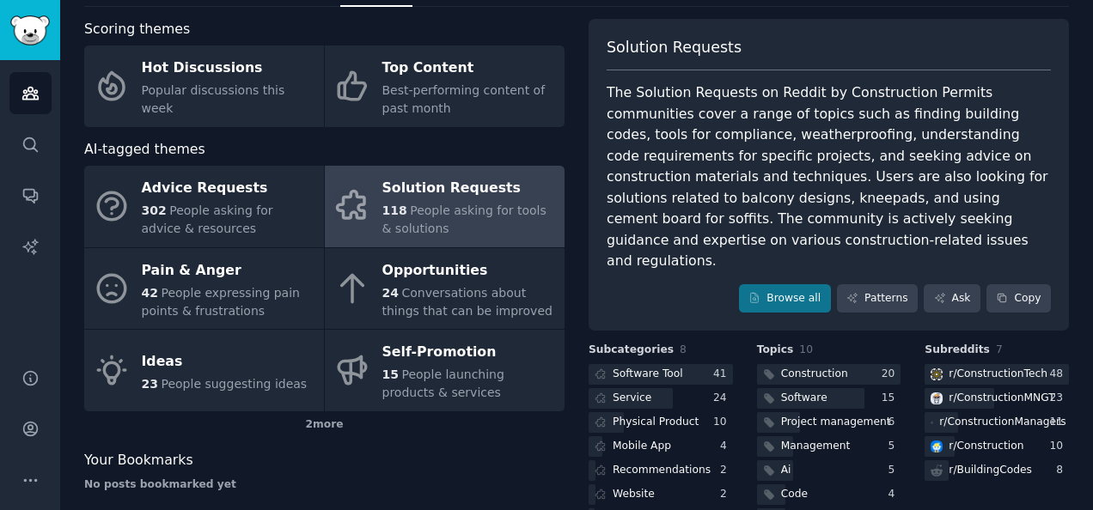
click at [874, 256] on div "Solution Requests The Solution Requests on Reddit by Construction Permits commu…" at bounding box center [828, 175] width 480 height 313
click at [878, 284] on link "Patterns" at bounding box center [877, 298] width 81 height 29
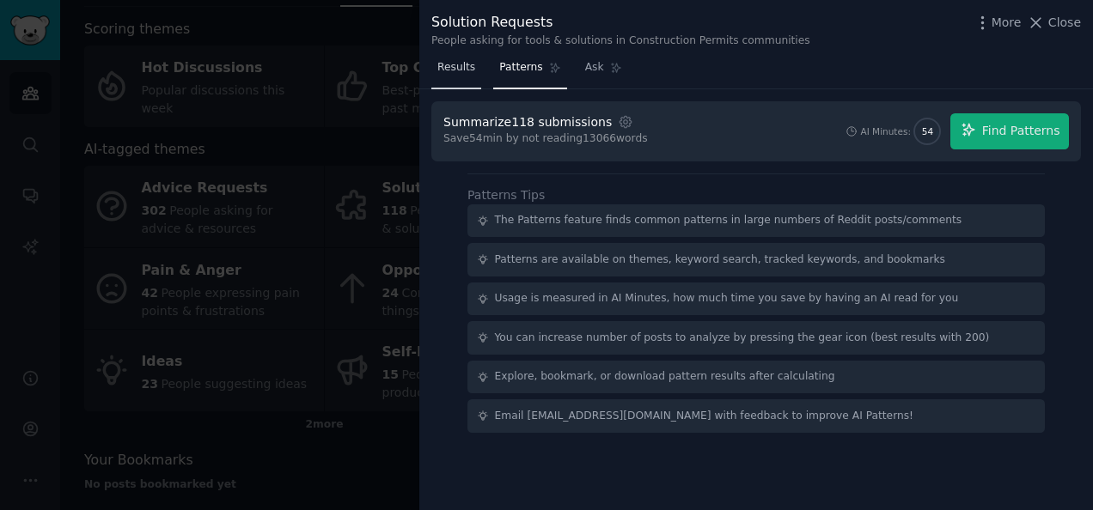
click at [448, 66] on span "Results" at bounding box center [456, 67] width 38 height 15
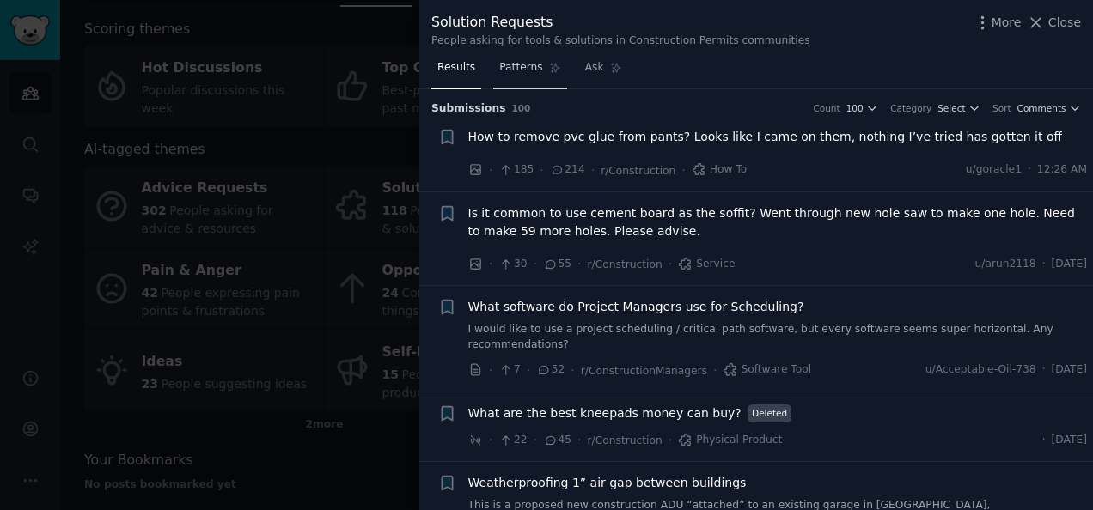
click at [524, 68] on span "Patterns" at bounding box center [520, 67] width 43 height 15
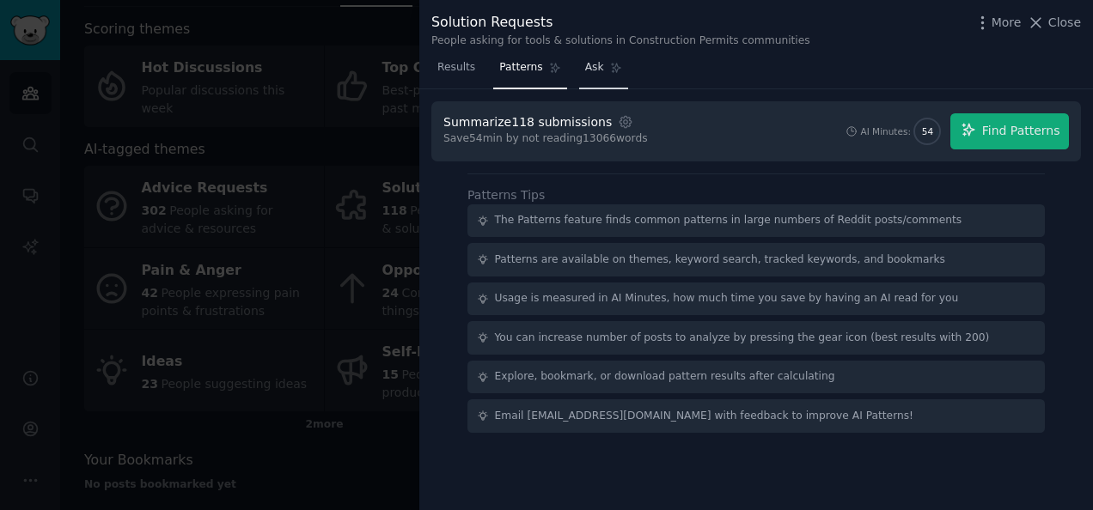
click at [588, 64] on span "Ask" at bounding box center [594, 67] width 19 height 15
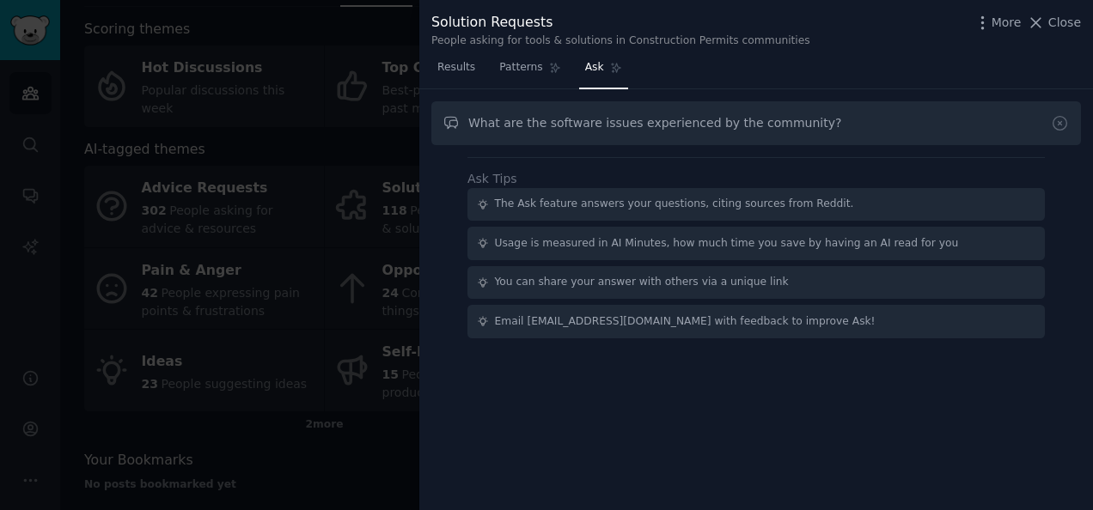
type input "What are the software issues experienced by the community?"
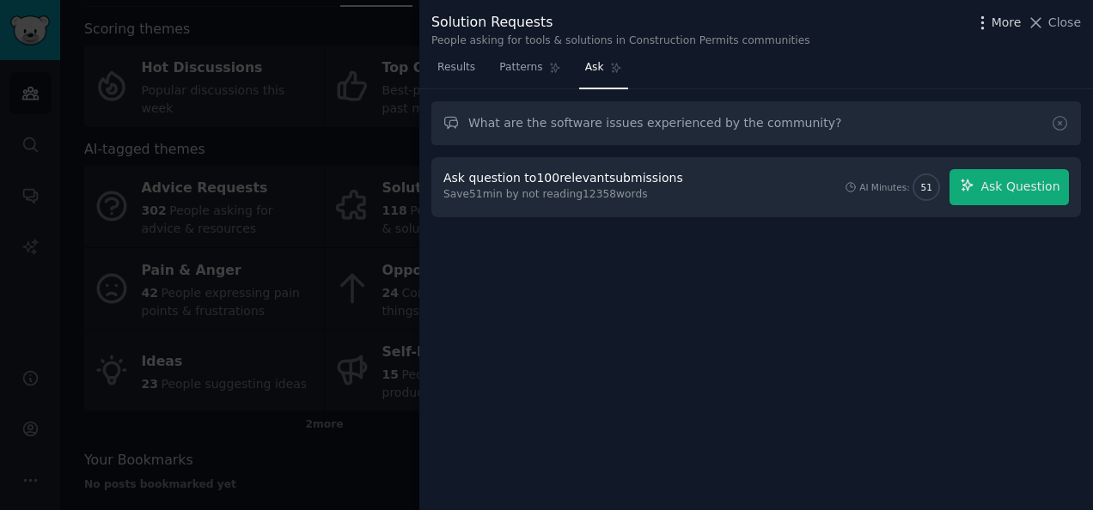
click at [1003, 21] on span "More" at bounding box center [1006, 23] width 30 height 18
click at [1056, 21] on span "Close" at bounding box center [1064, 23] width 33 height 18
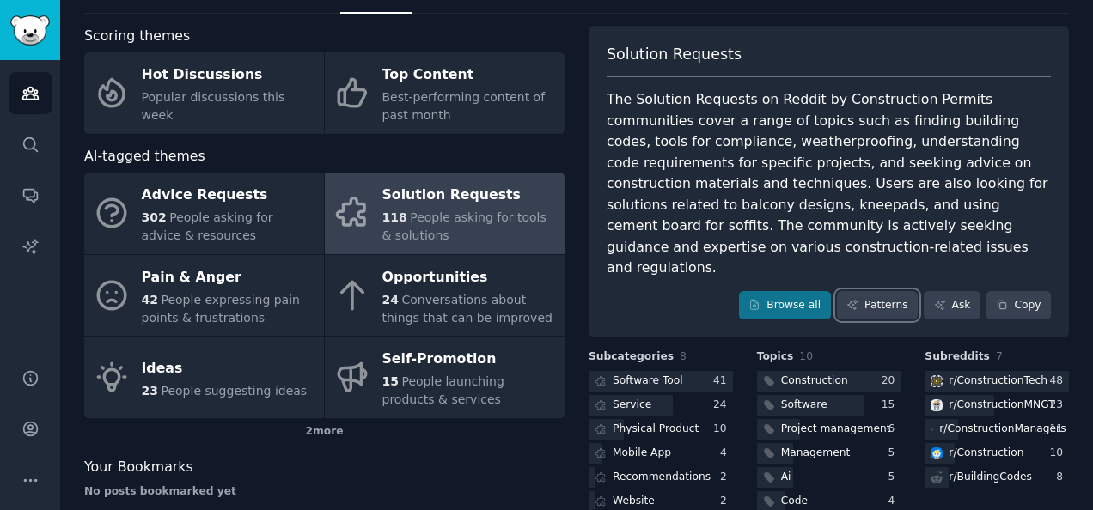
scroll to position [72, 0]
click at [791, 290] on link "Browse all" at bounding box center [785, 304] width 92 height 29
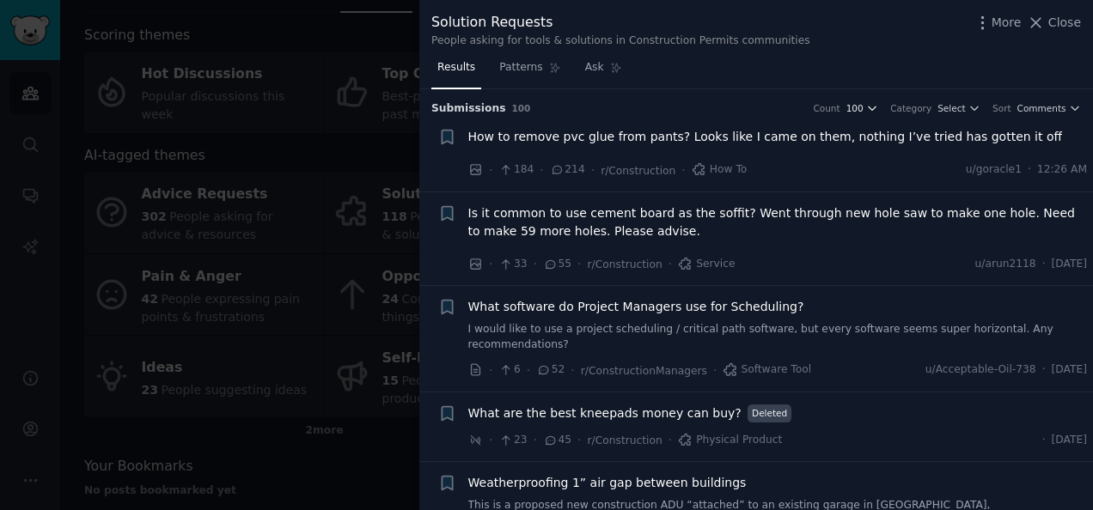
click at [878, 107] on icon "button" at bounding box center [872, 108] width 12 height 12
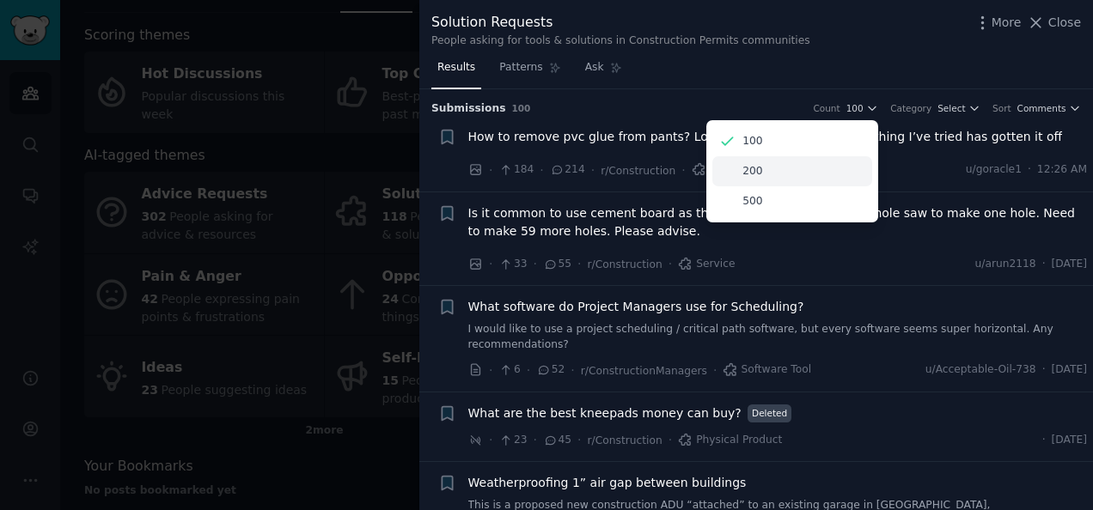
click at [762, 170] on p "200" at bounding box center [752, 171] width 20 height 15
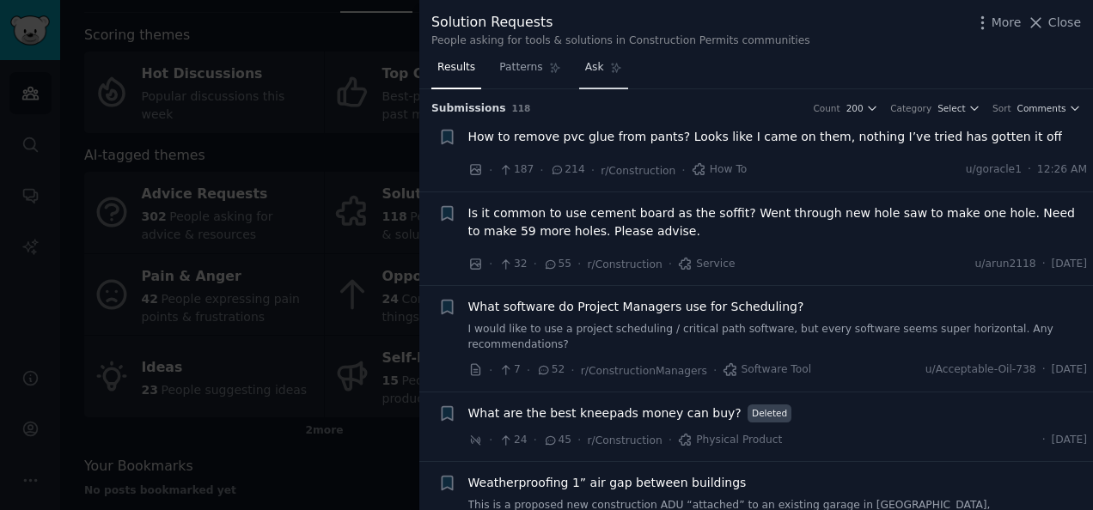
click at [589, 67] on span "Ask" at bounding box center [594, 67] width 19 height 15
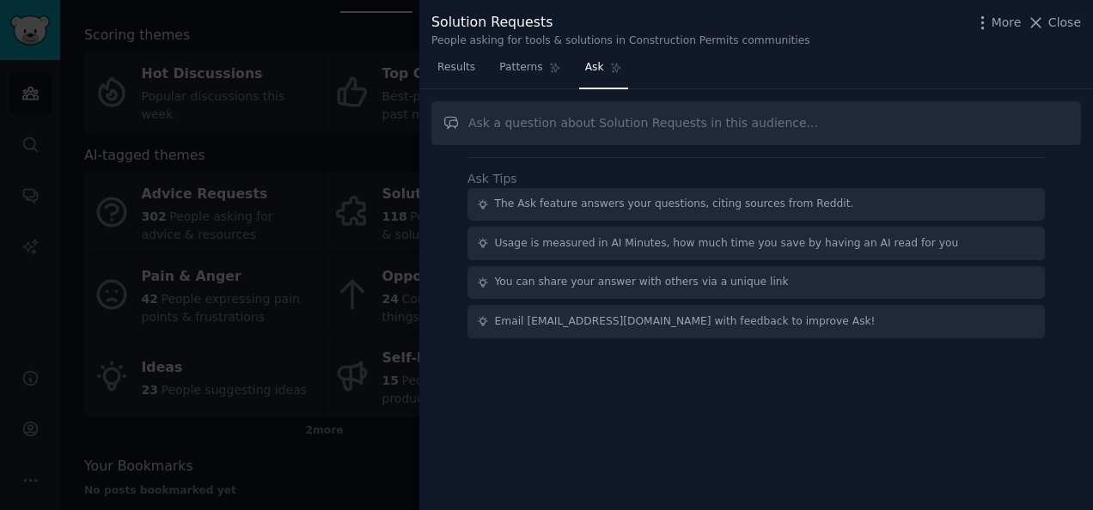
click at [596, 124] on input "text" at bounding box center [755, 123] width 649 height 44
click at [539, 123] on input "What are the software issues experience by this community?" at bounding box center [755, 123] width 649 height 44
click at [680, 122] on input "What are the issues with software issues experience by this community?" at bounding box center [755, 123] width 649 height 44
click at [706, 122] on input "What are the issues with software experience by this community?" at bounding box center [755, 123] width 649 height 44
type input "What are the issues with software experienced by this community?"
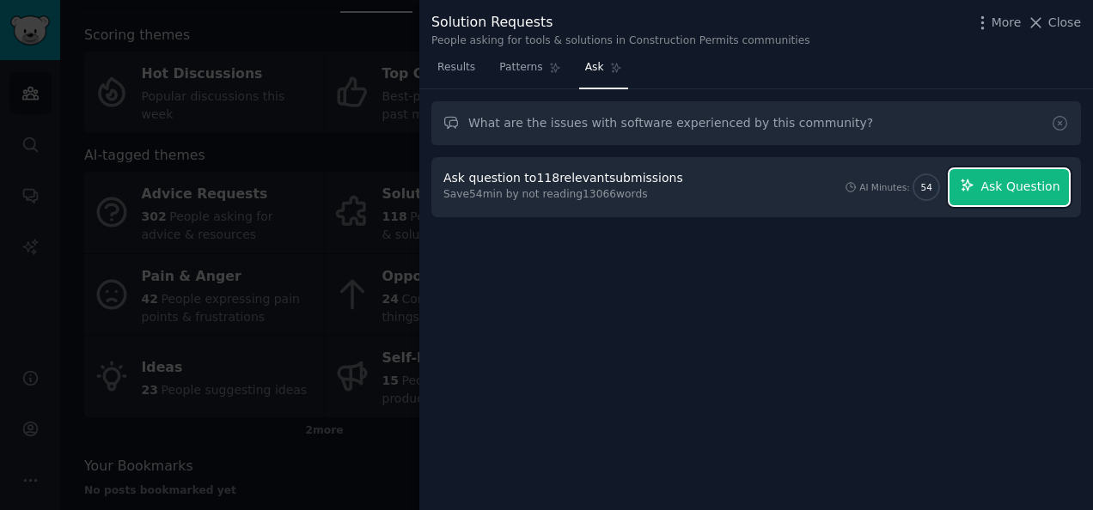
click at [1012, 181] on span "Ask Question" at bounding box center [1019, 187] width 79 height 18
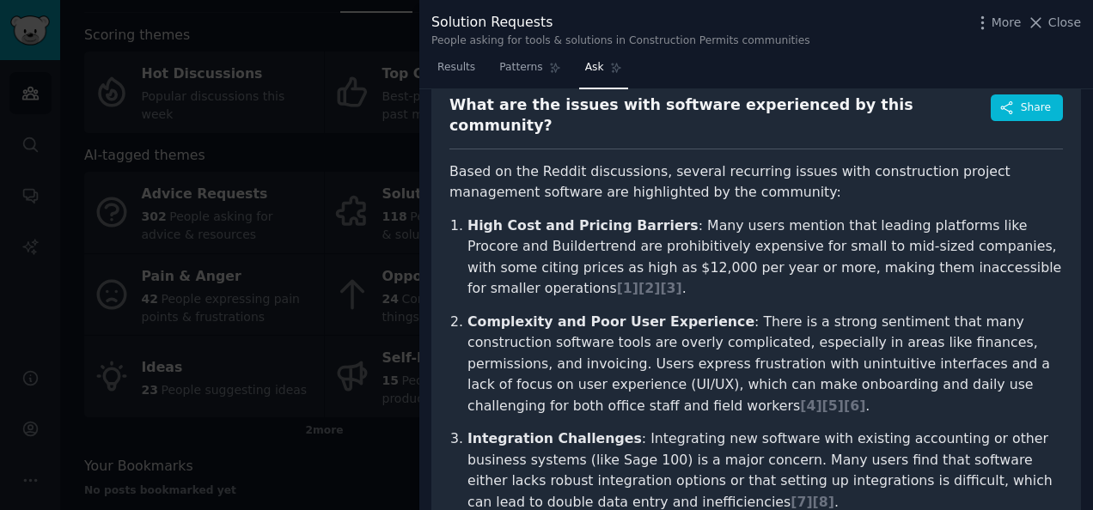
scroll to position [82, 0]
